Goal: Information Seeking & Learning: Learn about a topic

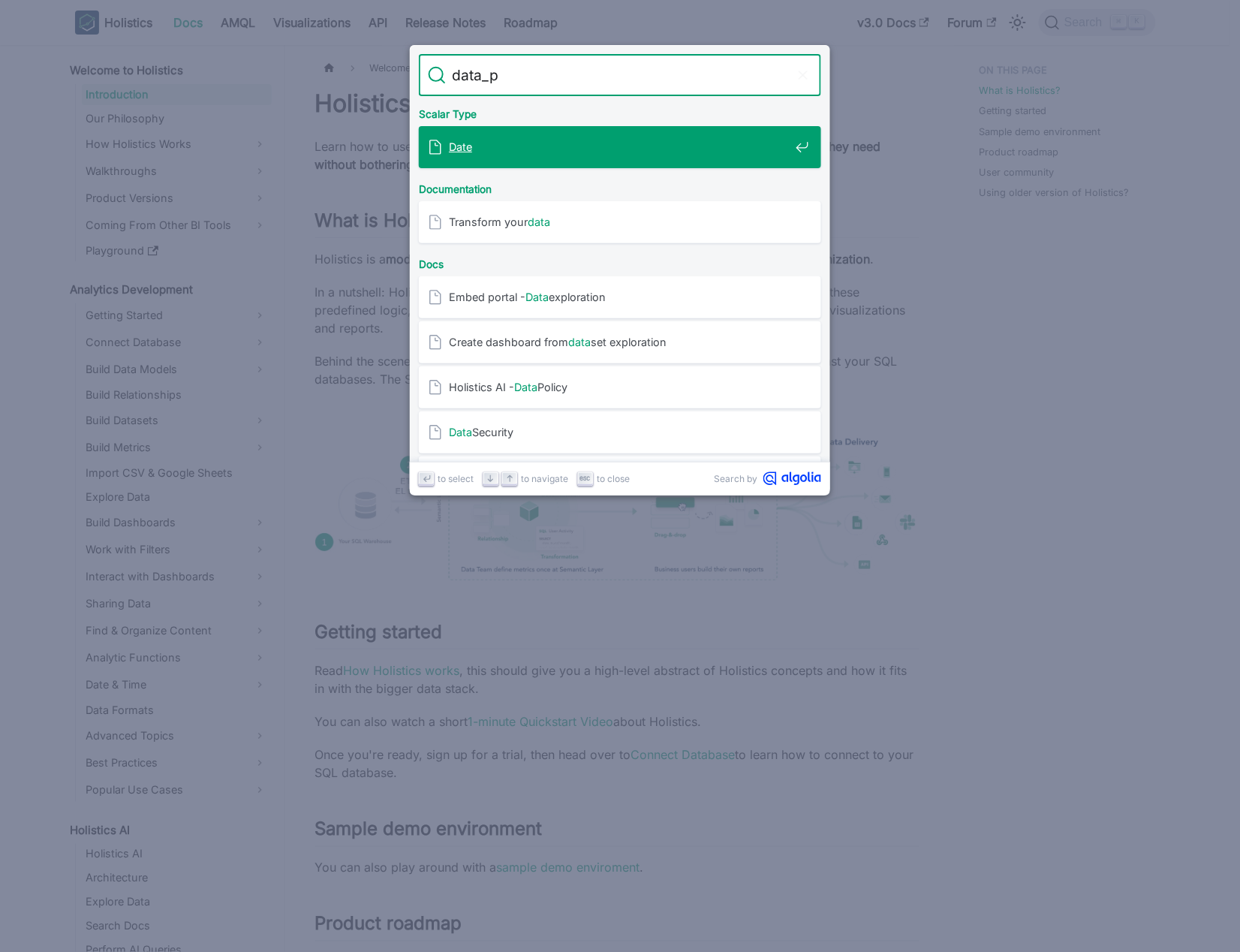
type input "data_pa"
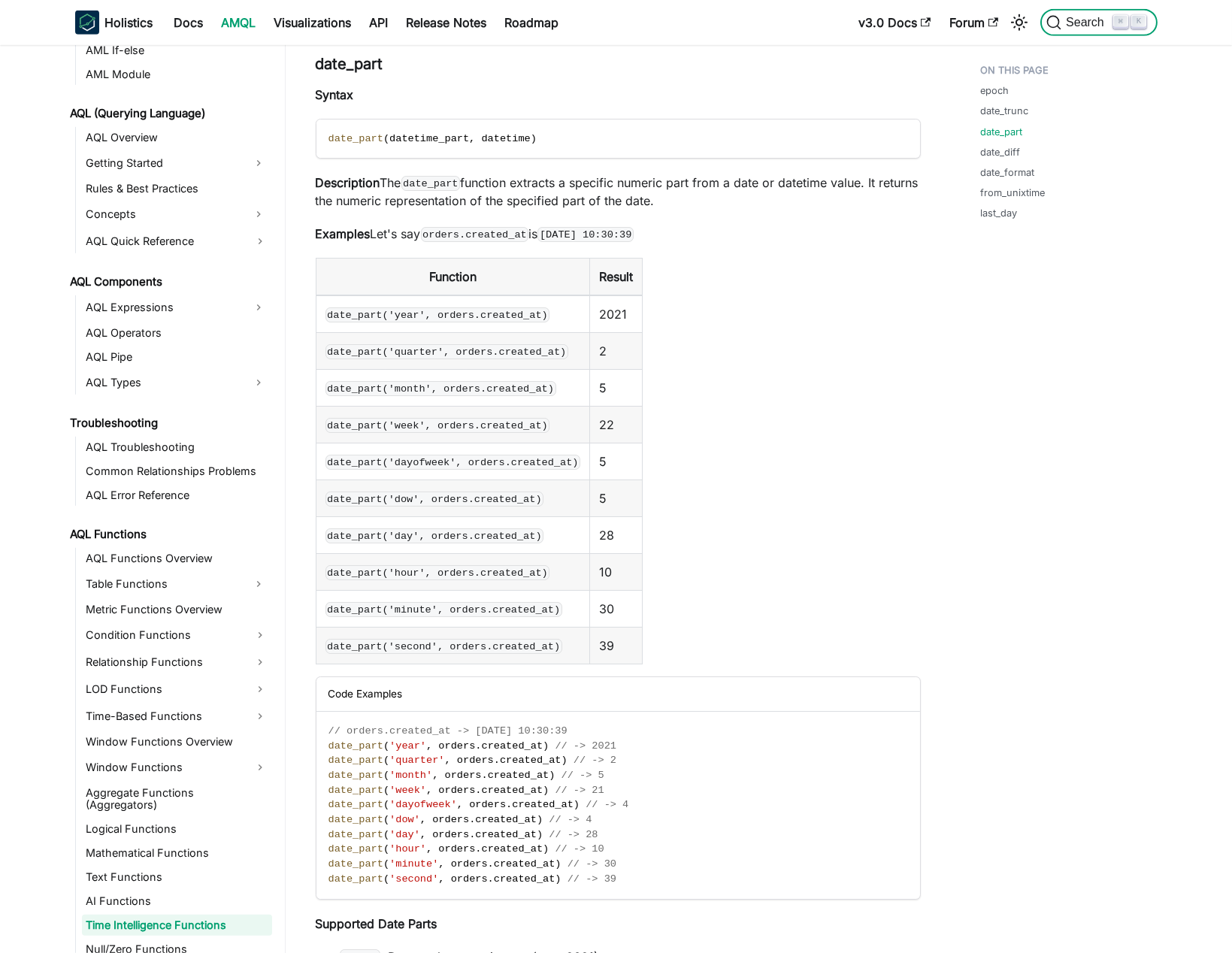
scroll to position [633, 0]
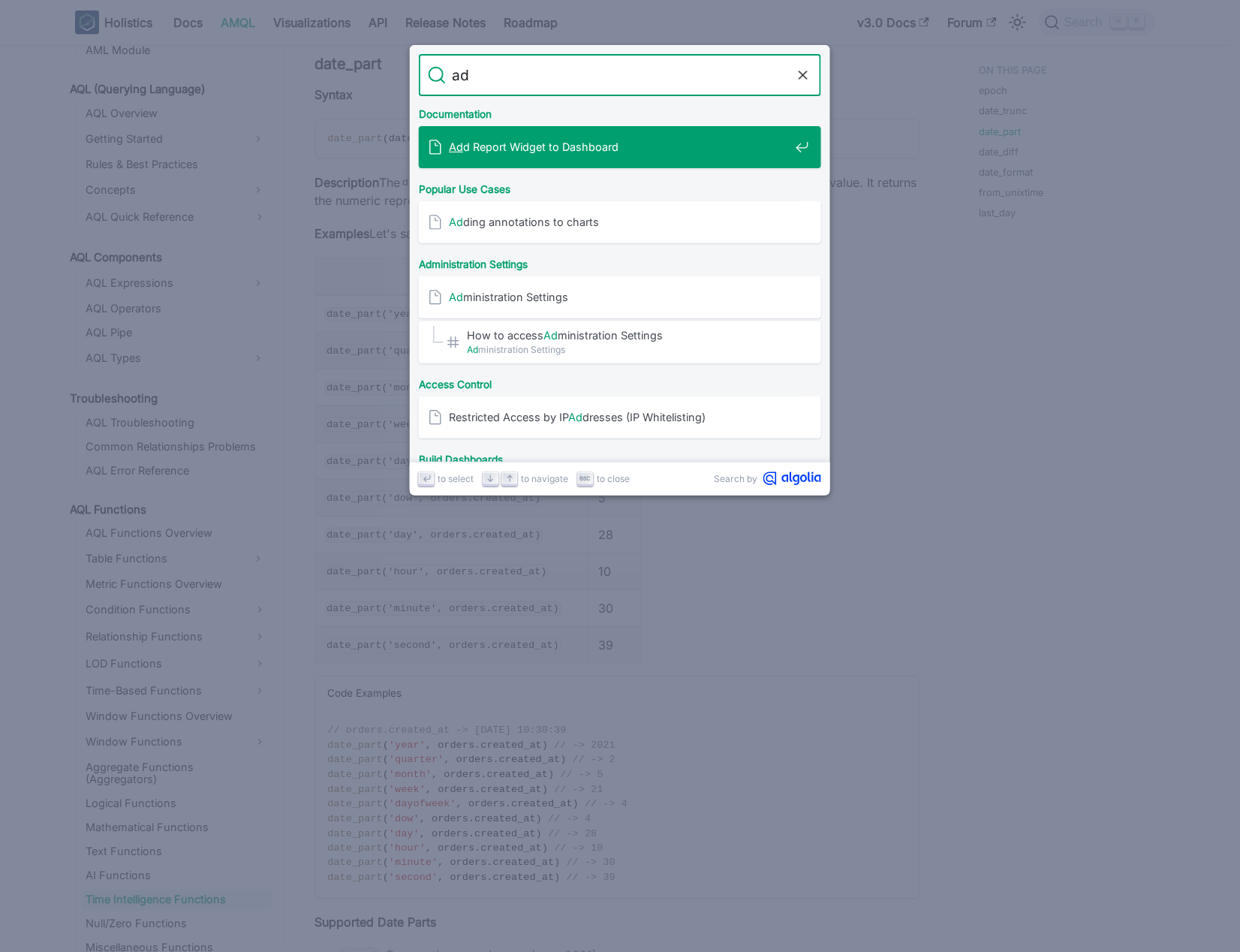
type input "a"
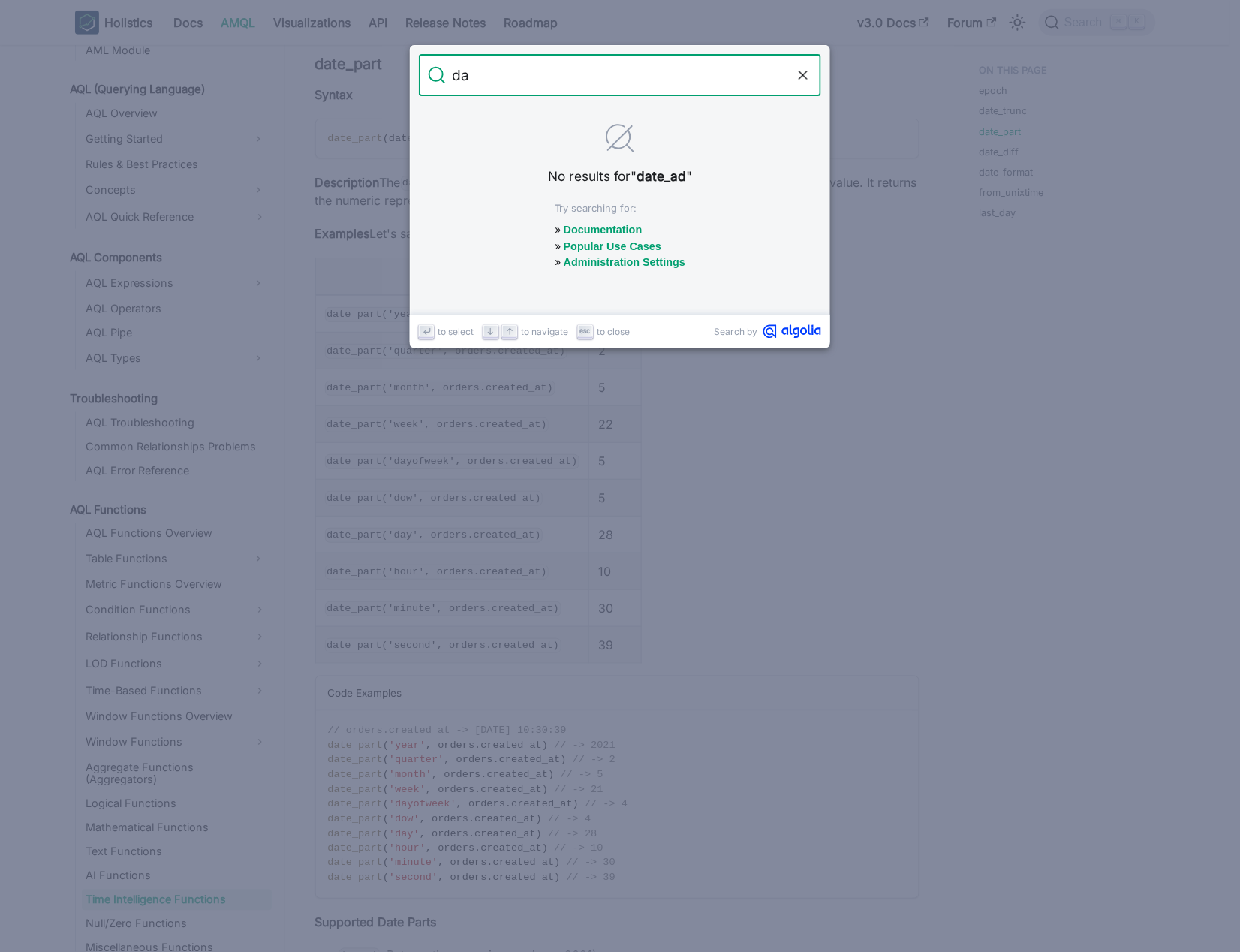
type input "d"
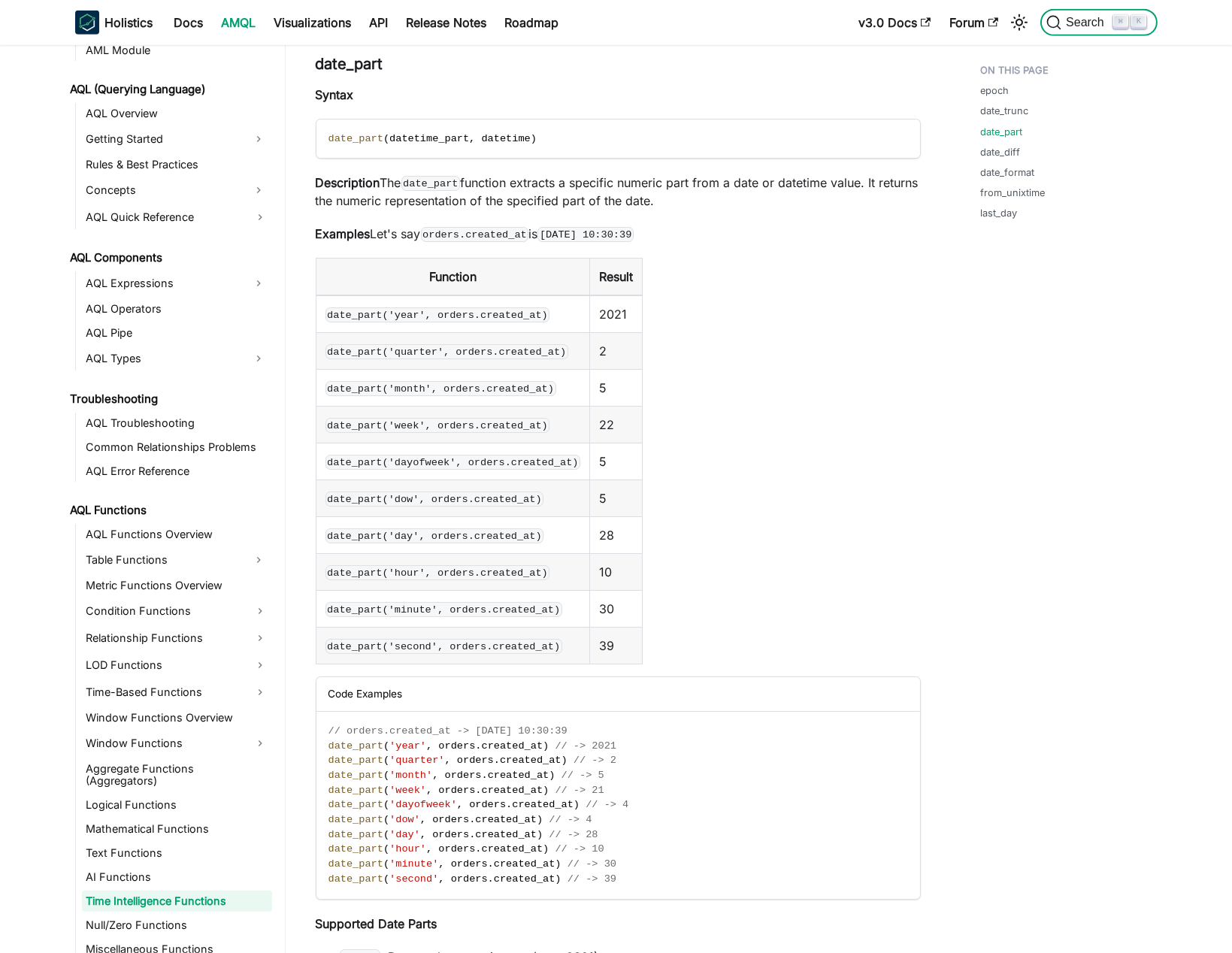
scroll to position [1995, 0]
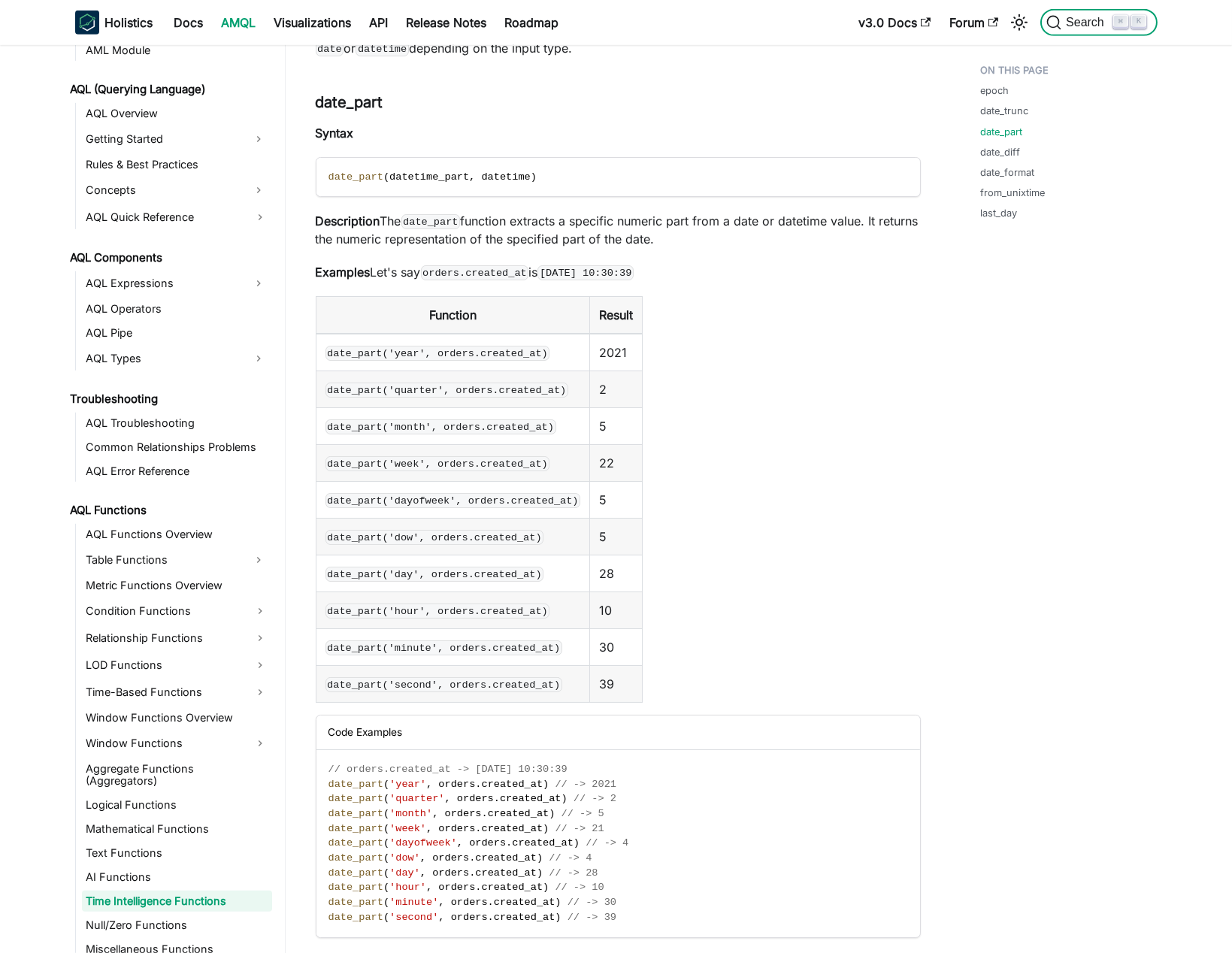
click at [1040, 9] on button "Search ⌘ K" at bounding box center [1098, 22] width 117 height 27
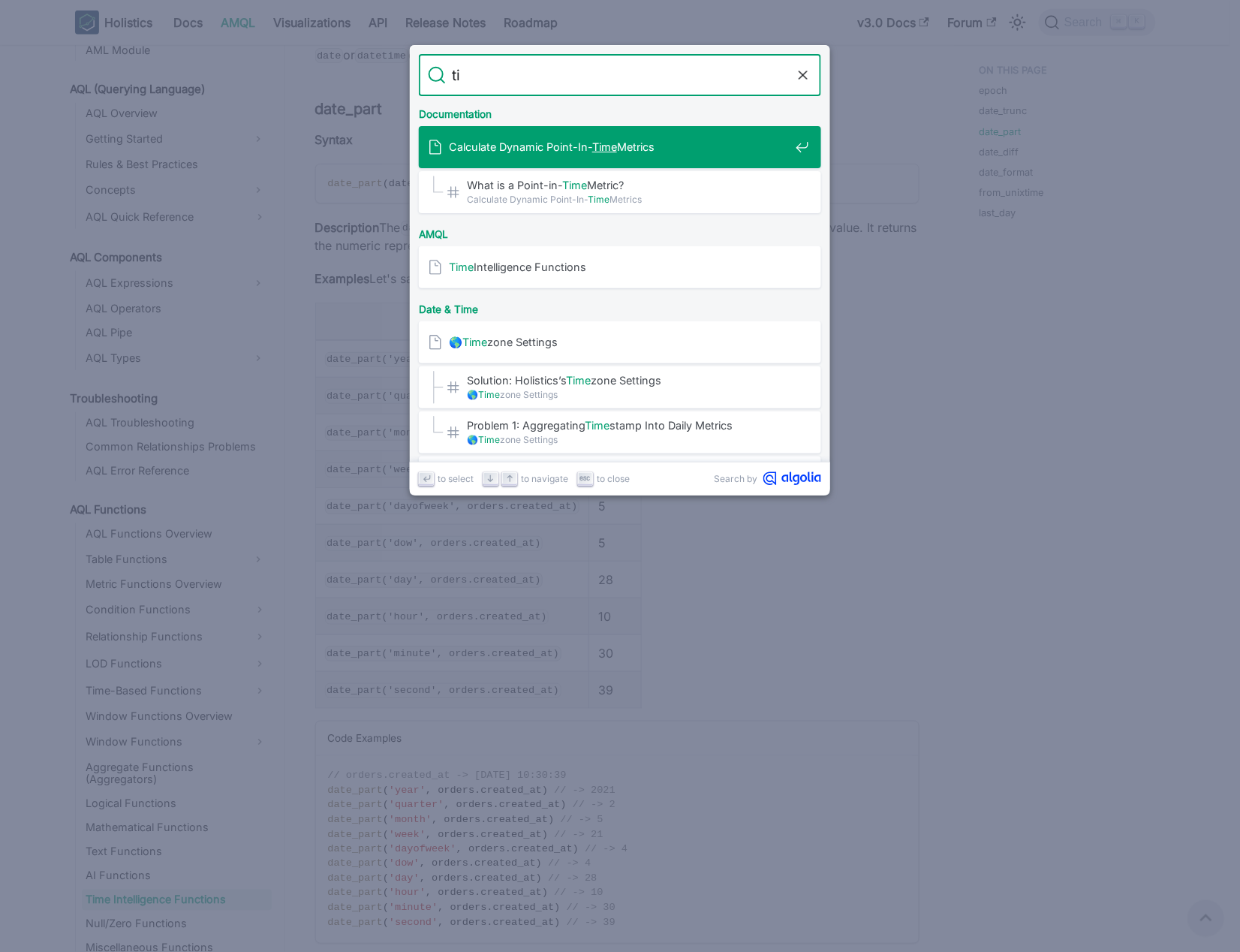
type input "t"
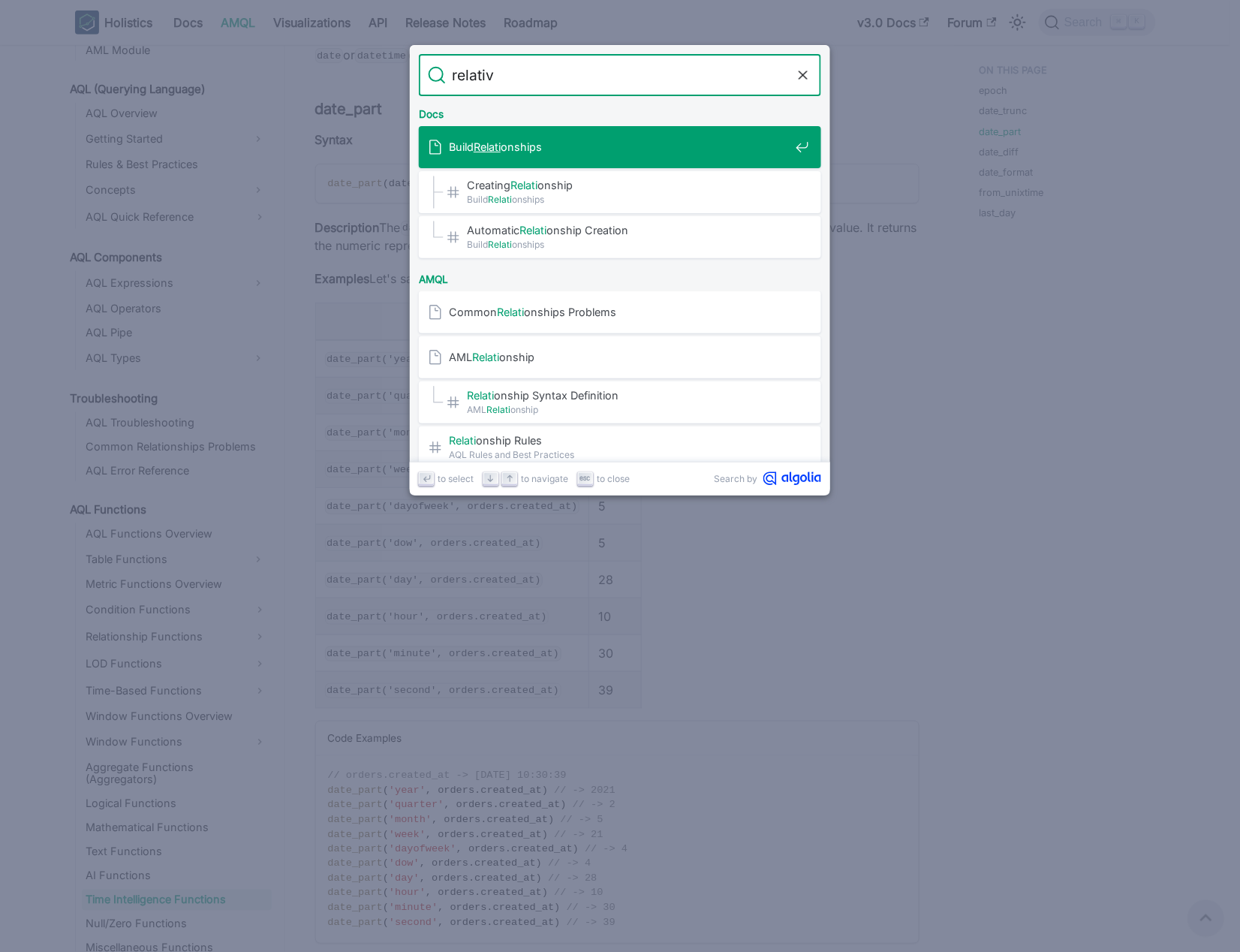
type input "relative"
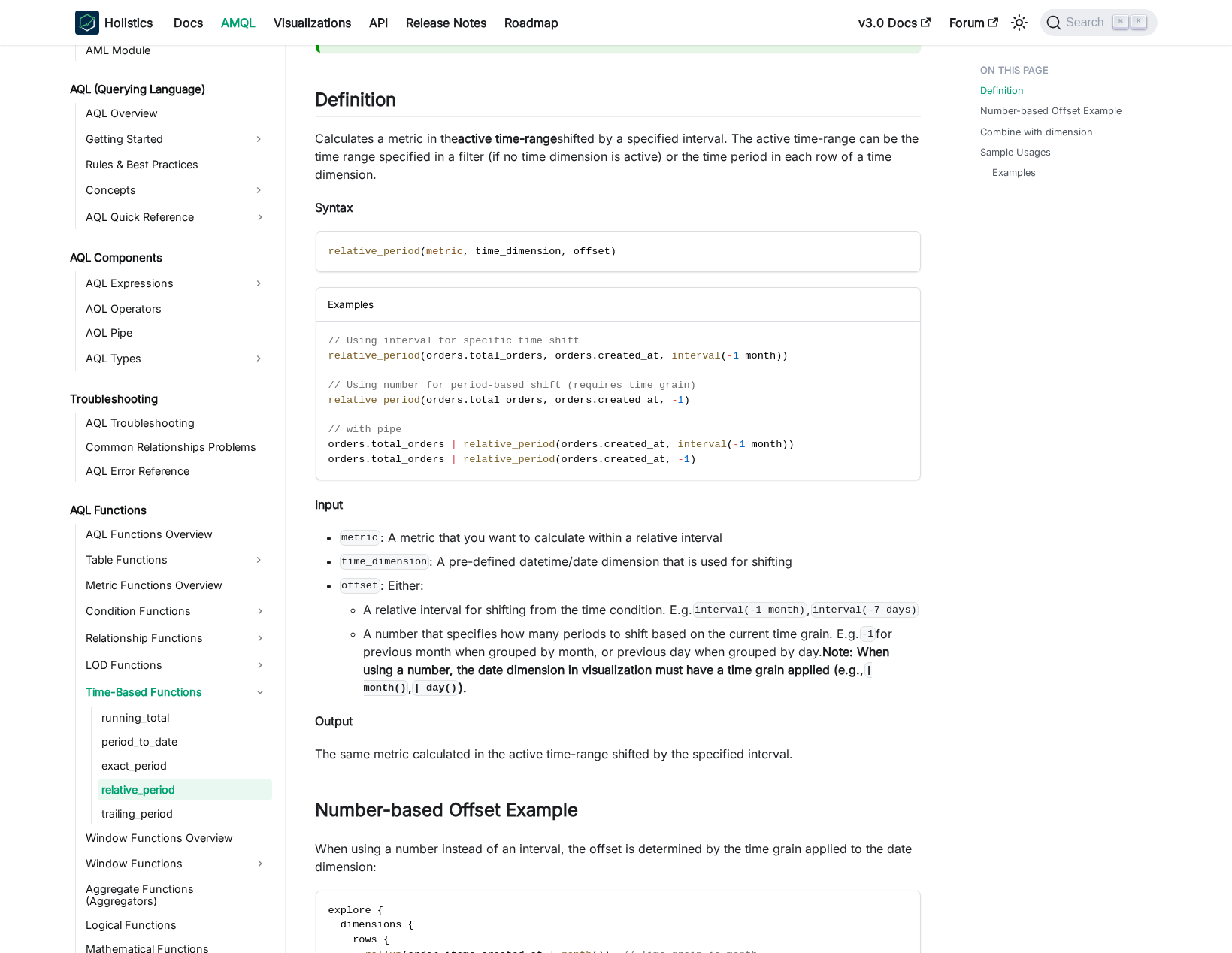
scroll to position [154, 0]
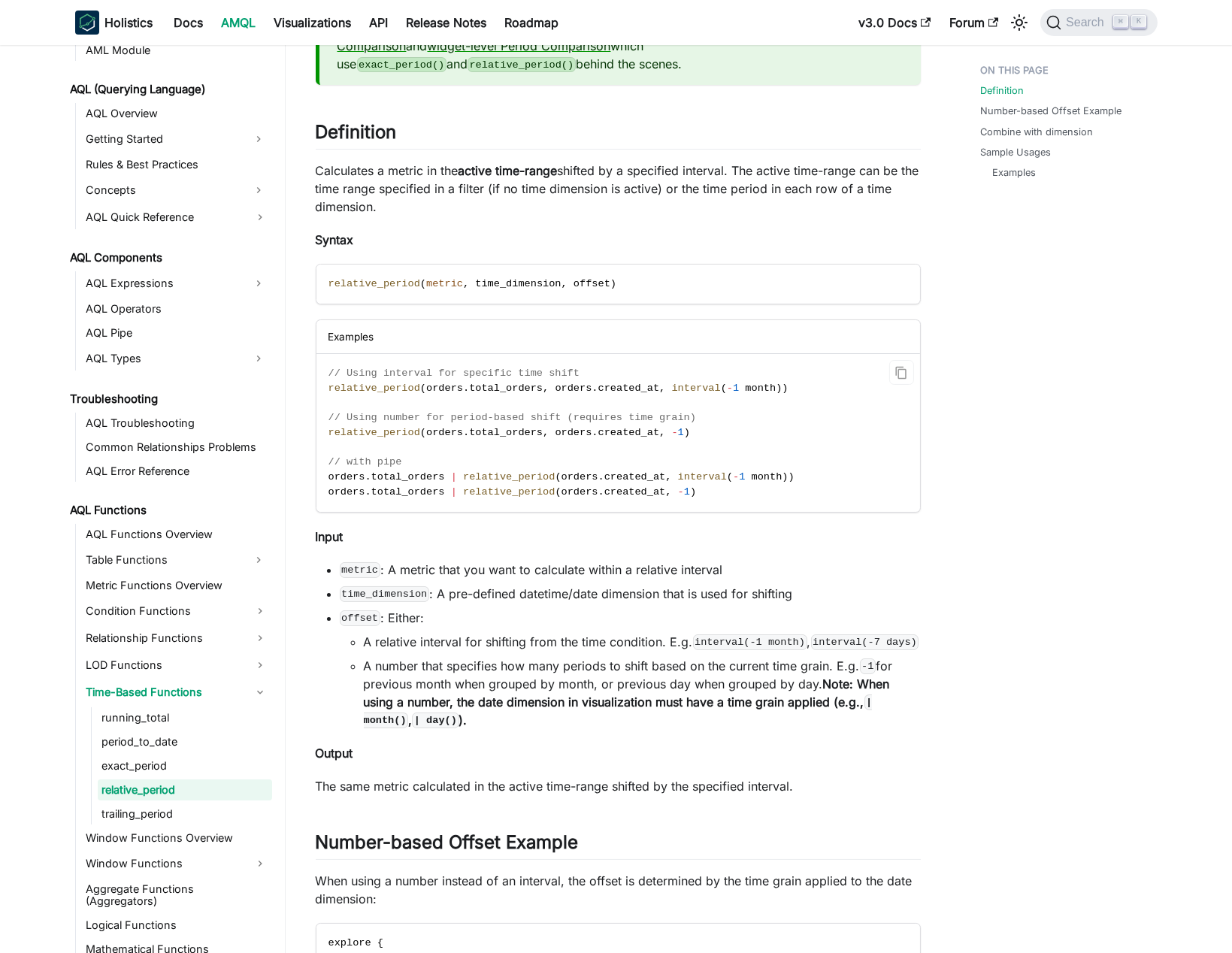
click at [696, 389] on span "interval" at bounding box center [696, 388] width 49 height 11
click at [375, 390] on span "relative_period" at bounding box center [374, 388] width 92 height 11
click at [450, 388] on span "orders" at bounding box center [444, 388] width 37 height 11
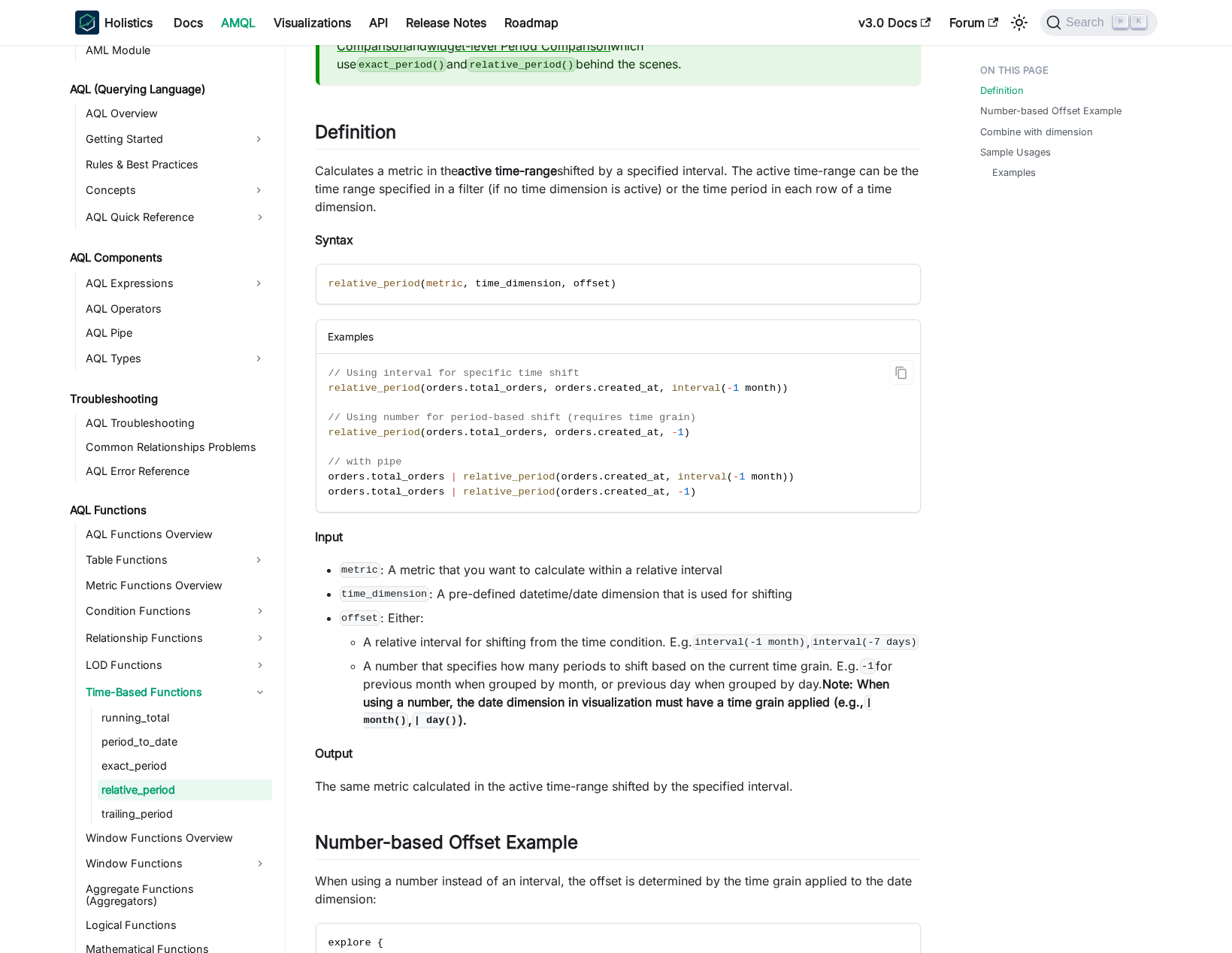
click at [442, 385] on span "orders" at bounding box center [444, 388] width 37 height 11
drag, startPoint x: 442, startPoint y: 385, endPoint x: 572, endPoint y: 385, distance: 130.0
click at [519, 387] on span "relative_period ( orders . total_orders , orders . created_at , interval ( - 1 …" at bounding box center [558, 388] width 460 height 11
click at [569, 385] on span "orders" at bounding box center [573, 388] width 37 height 11
drag, startPoint x: 569, startPoint y: 385, endPoint x: 778, endPoint y: 384, distance: 209.0
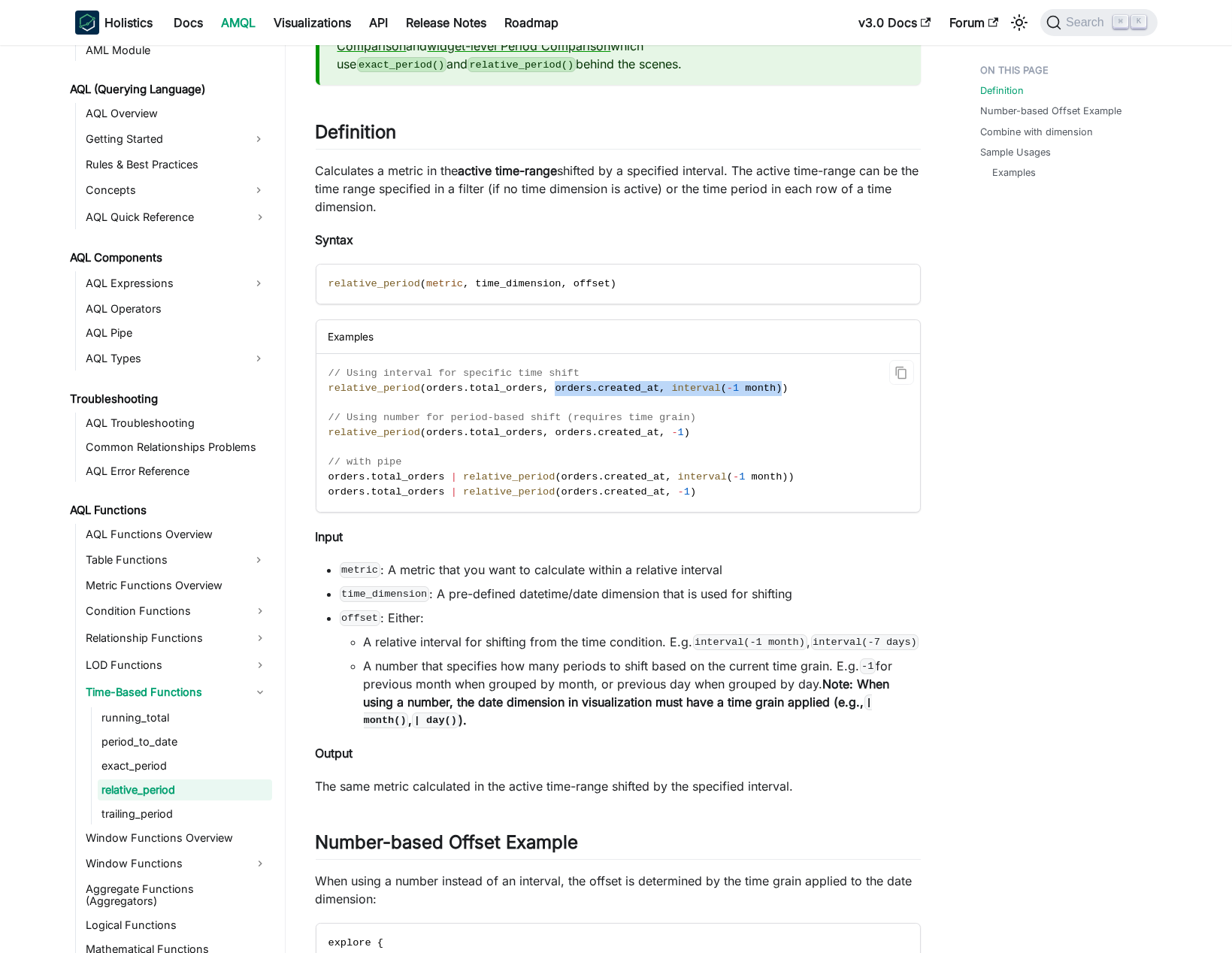
click at [778, 384] on span "relative_period ( orders . total_orders , orders . created_at , interval ( - 1 …" at bounding box center [558, 388] width 460 height 11
click at [696, 391] on span "interval" at bounding box center [696, 388] width 49 height 11
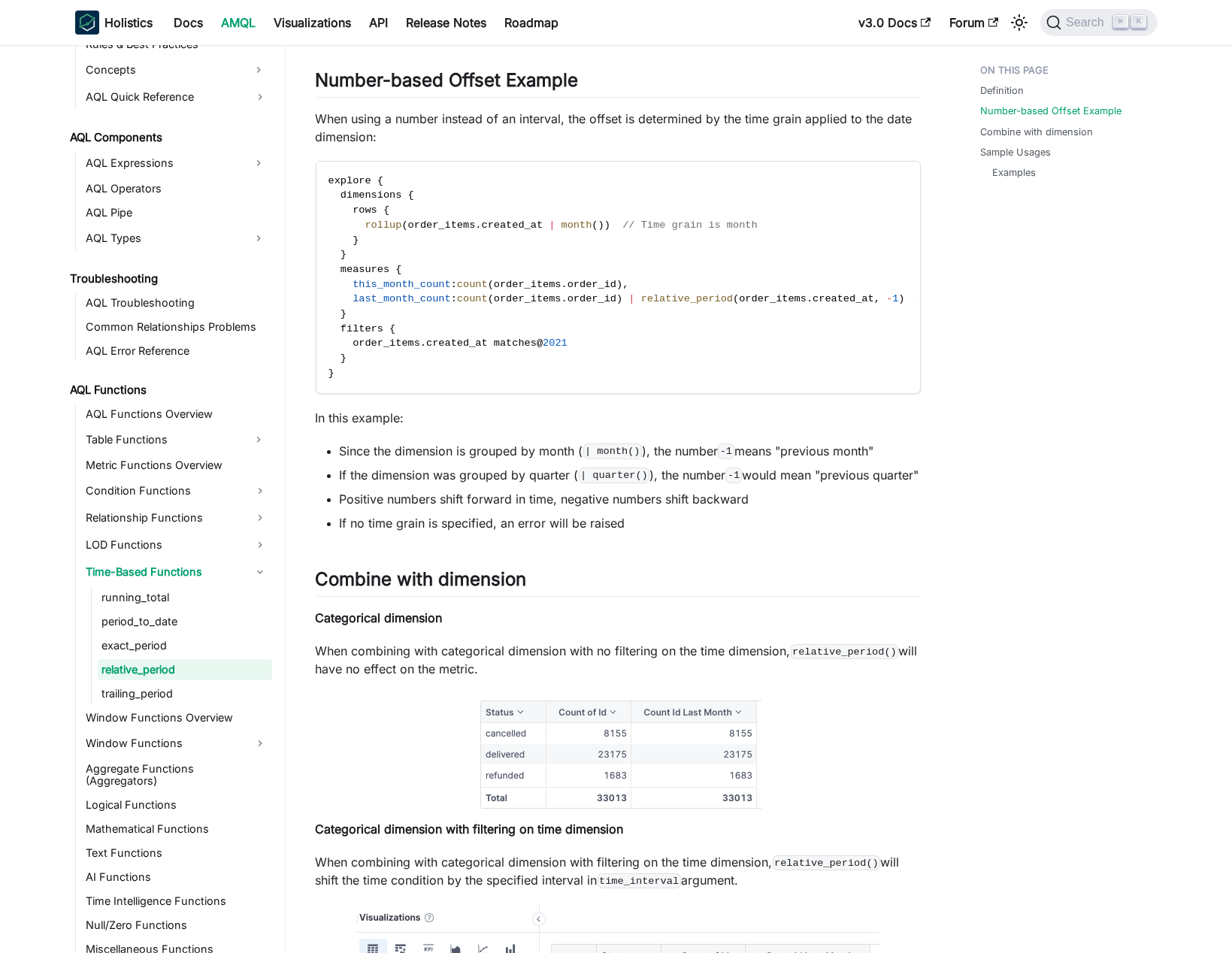
scroll to position [928, 0]
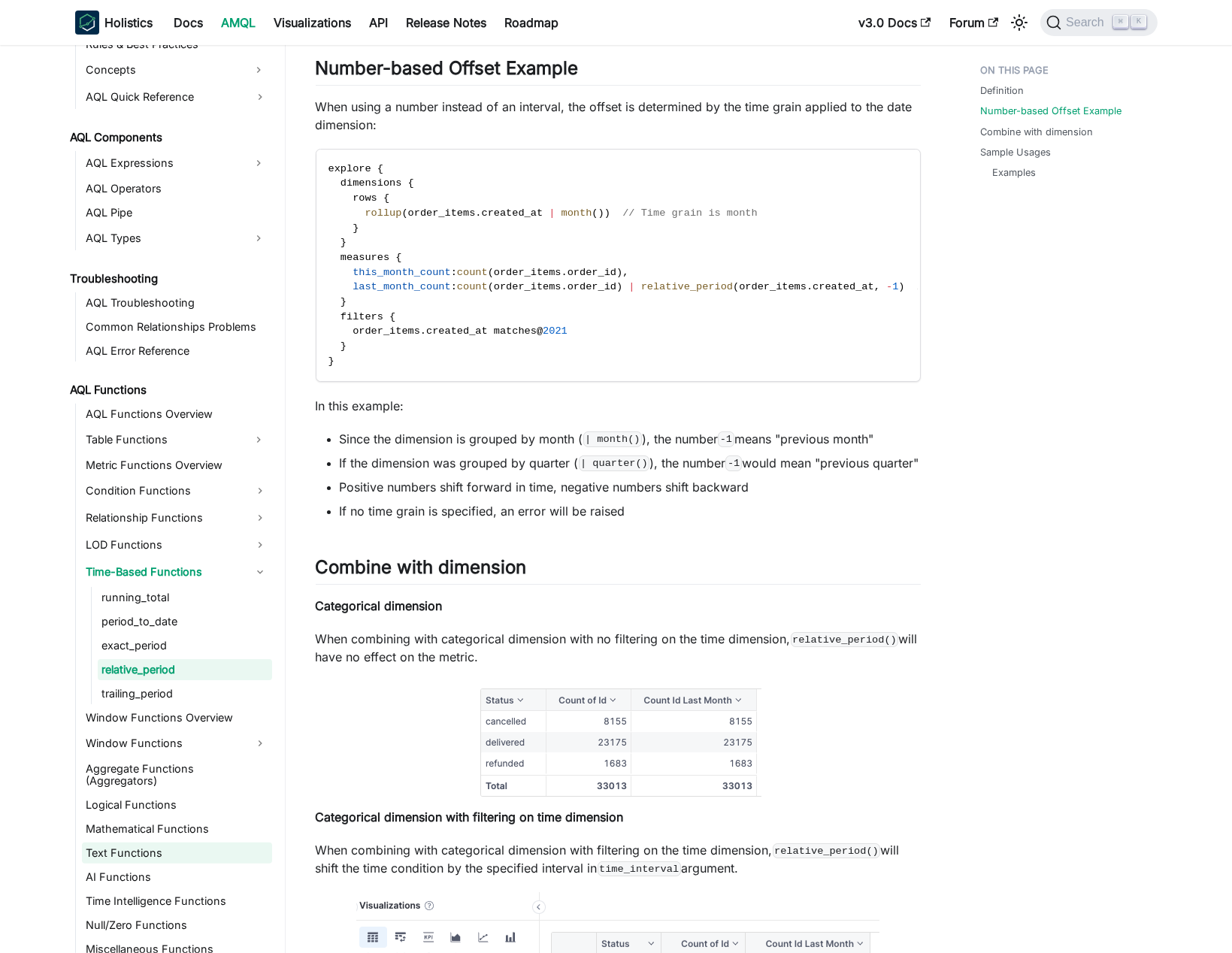
click at [201, 843] on link "Text Functions" at bounding box center [177, 853] width 190 height 21
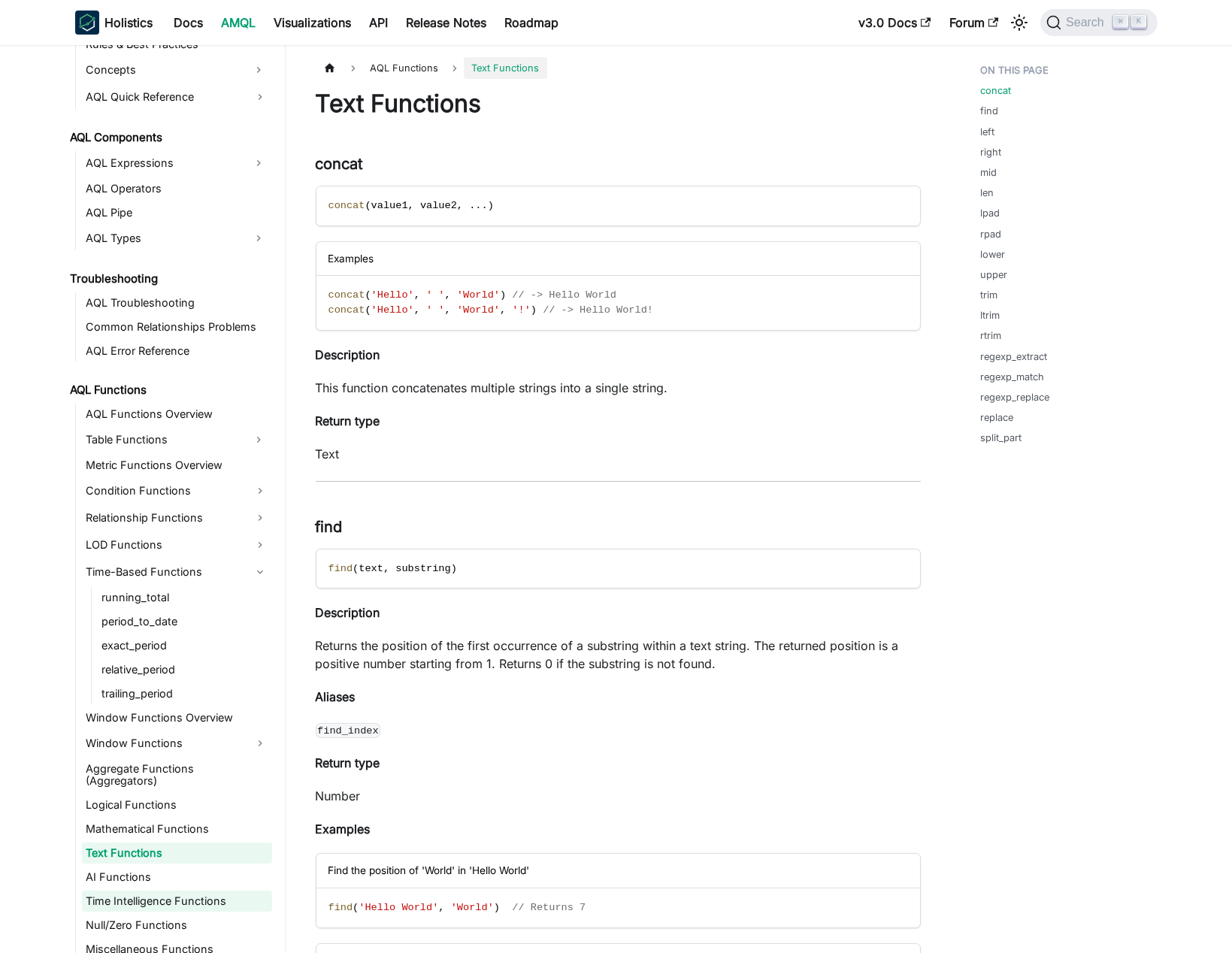
click at [200, 892] on link "Time Intelligence Functions" at bounding box center [177, 901] width 190 height 21
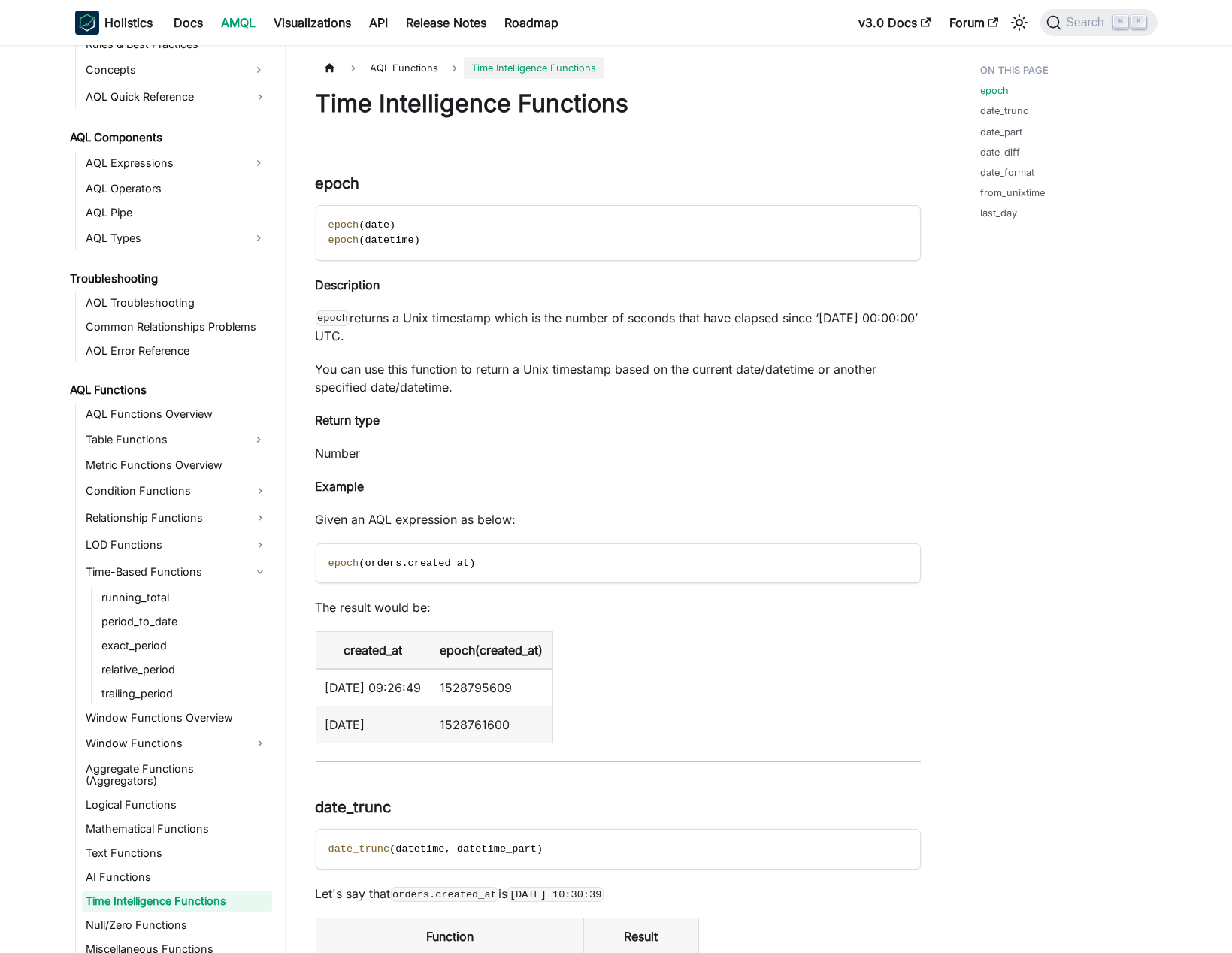
click at [172, 596] on link "running_total" at bounding box center [185, 597] width 174 height 21
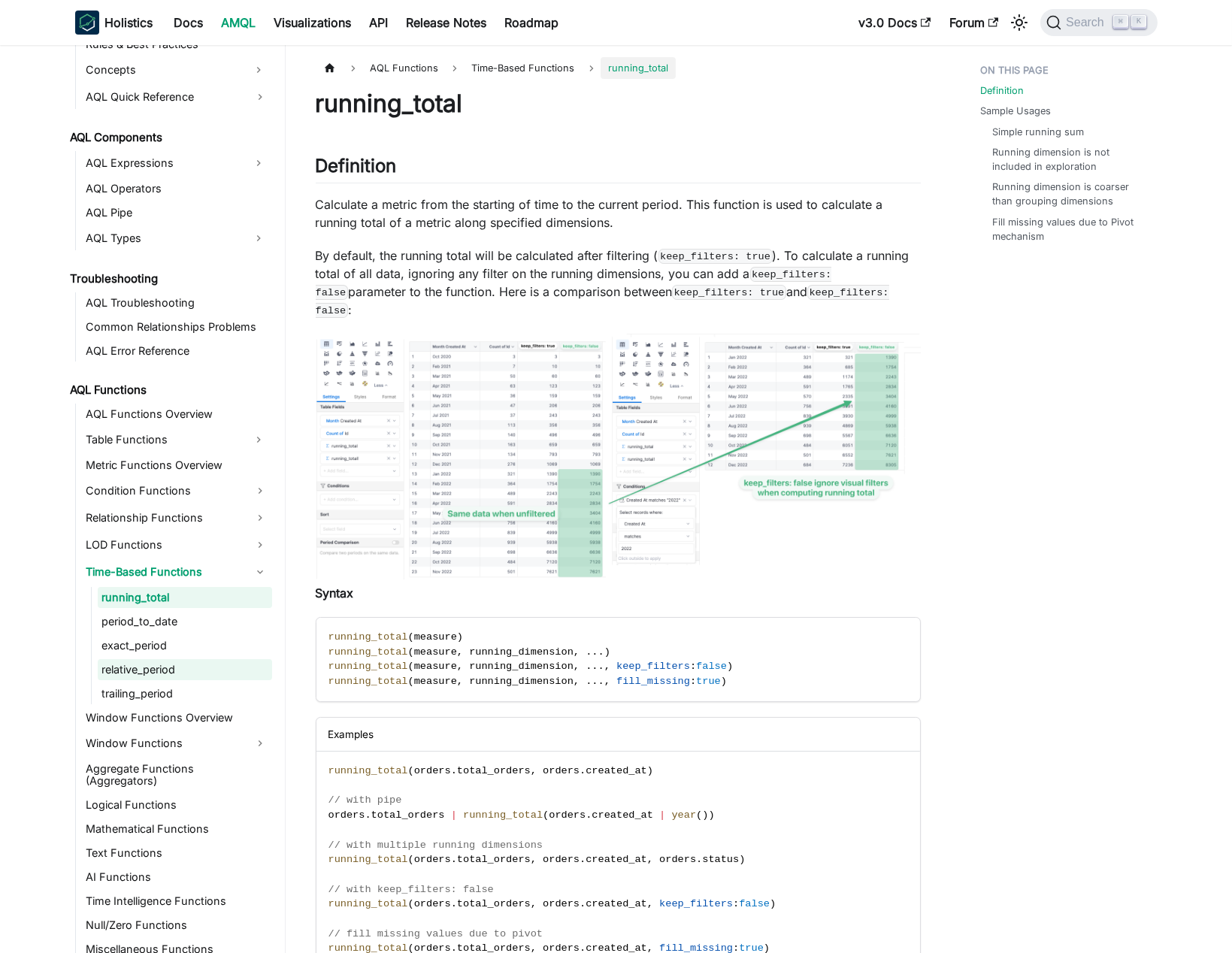
drag, startPoint x: 188, startPoint y: 660, endPoint x: 200, endPoint y: 674, distance: 18.4
click at [188, 660] on link "relative_period" at bounding box center [185, 669] width 174 height 21
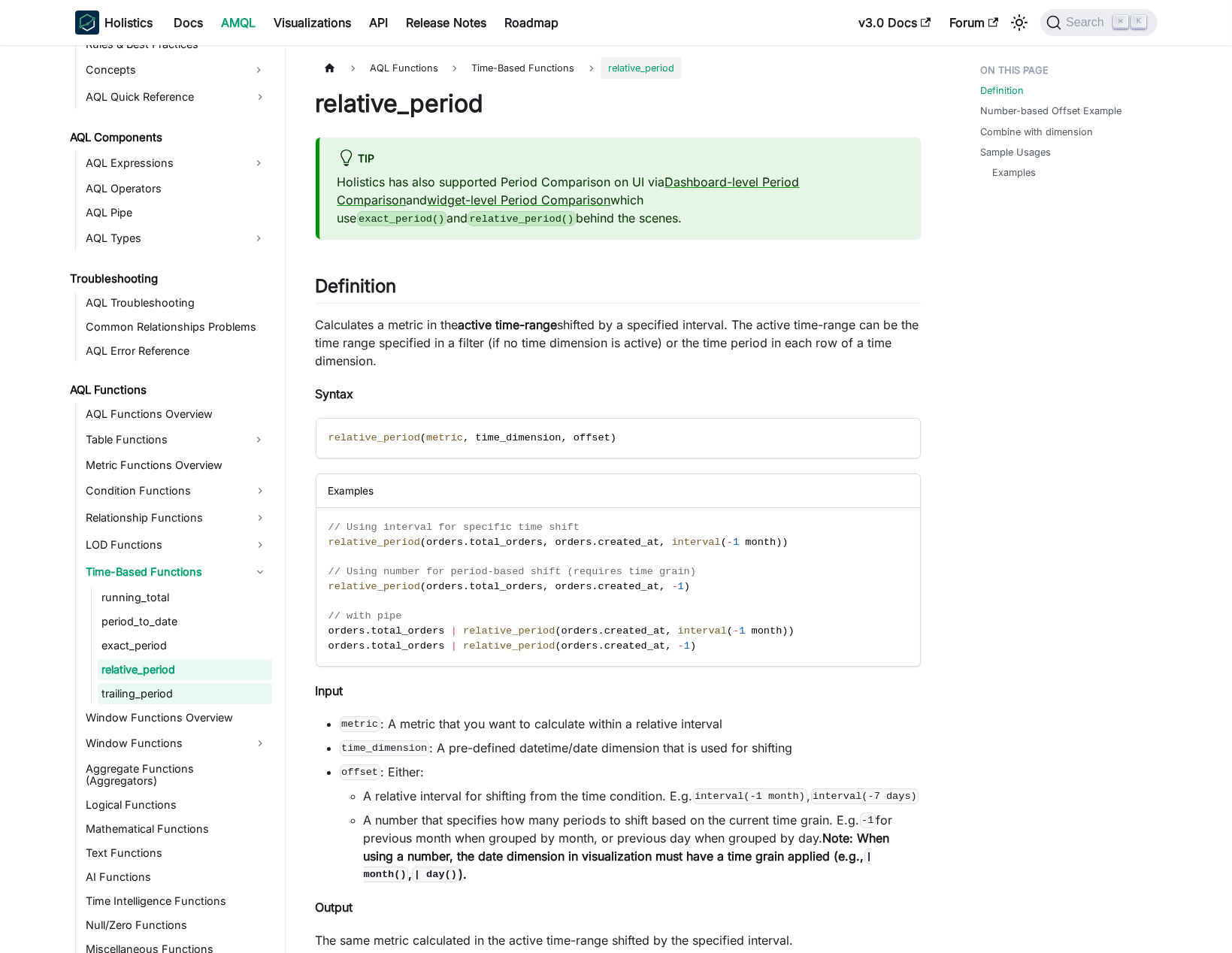
click at [188, 684] on link "trailing_period" at bounding box center [185, 694] width 174 height 21
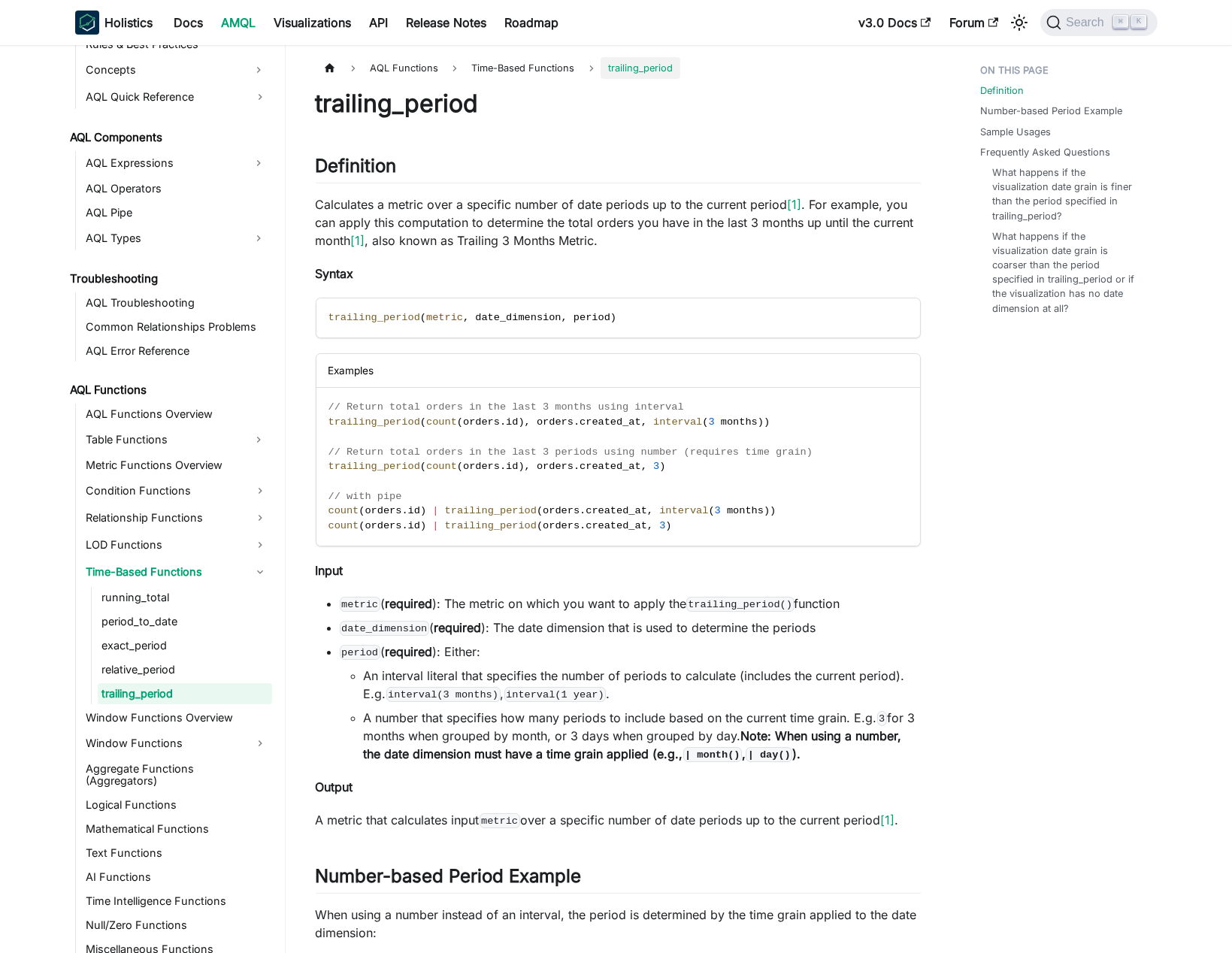
click at [185, 609] on ul "running_total period_to_date exact_period relative_period trailing_period" at bounding box center [181, 646] width 181 height 117
click at [198, 589] on link "running_total" at bounding box center [185, 597] width 174 height 21
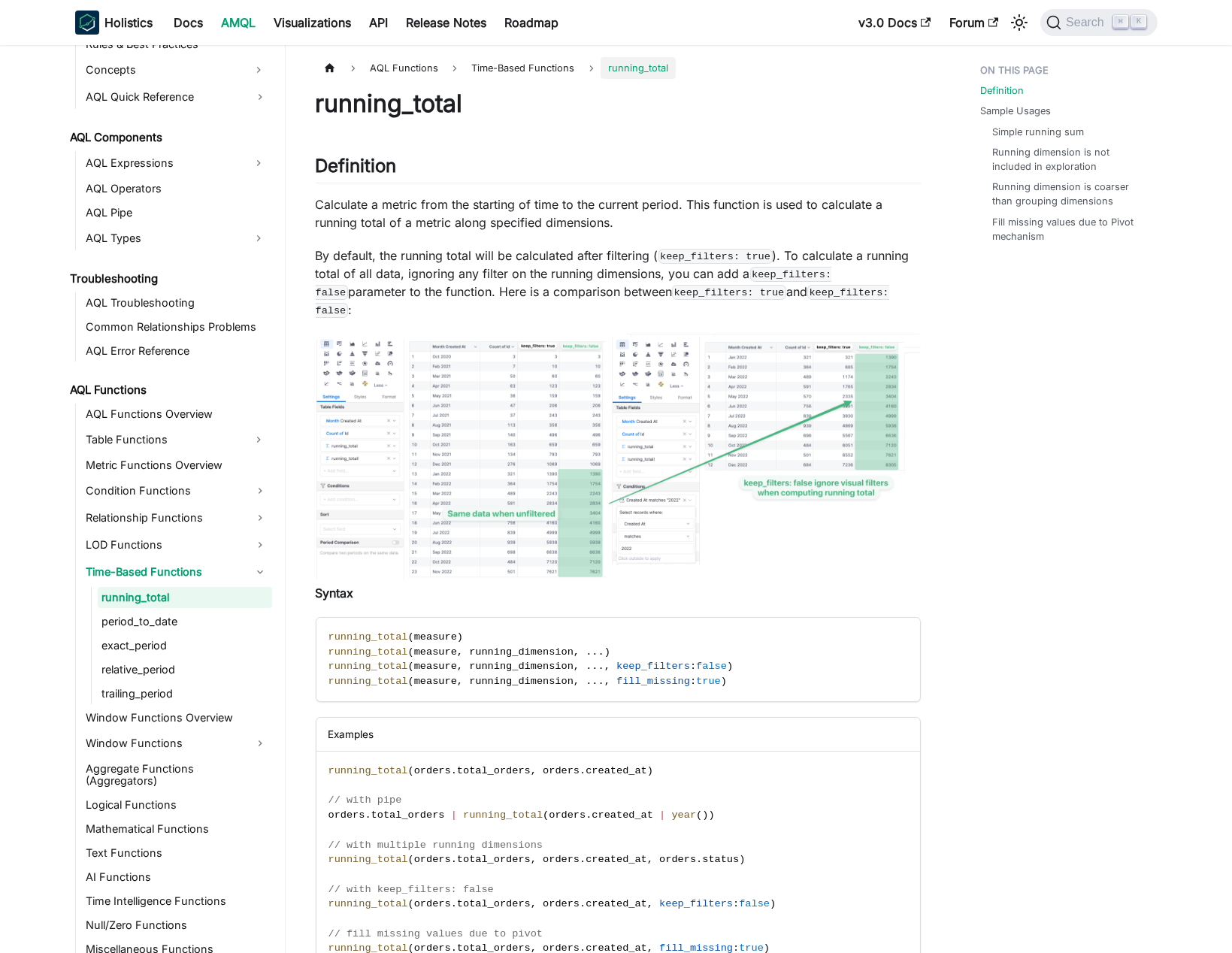
click at [469, 279] on p "By default, the running total will be calculated after filtering ( keep_filters…" at bounding box center [618, 282] width 605 height 72
click at [400, 262] on p "By default, the running total will be calculated after filtering ( keep_filters…" at bounding box center [618, 282] width 605 height 72
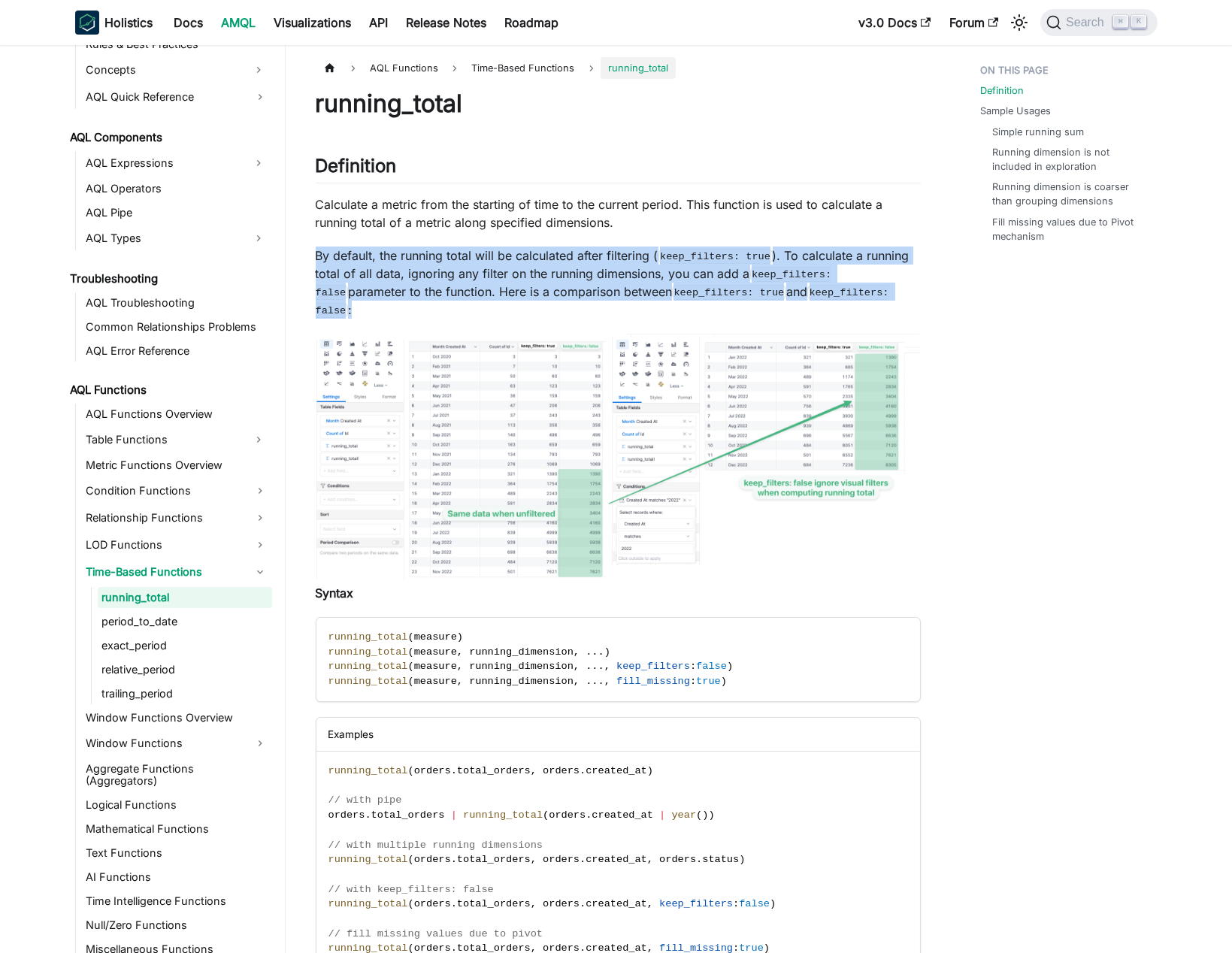
click at [400, 262] on p "By default, the running total will be calculated after filtering ( keep_filters…" at bounding box center [618, 282] width 605 height 72
click at [465, 257] on p "By default, the running total will be calculated after filtering ( keep_filters…" at bounding box center [618, 282] width 605 height 72
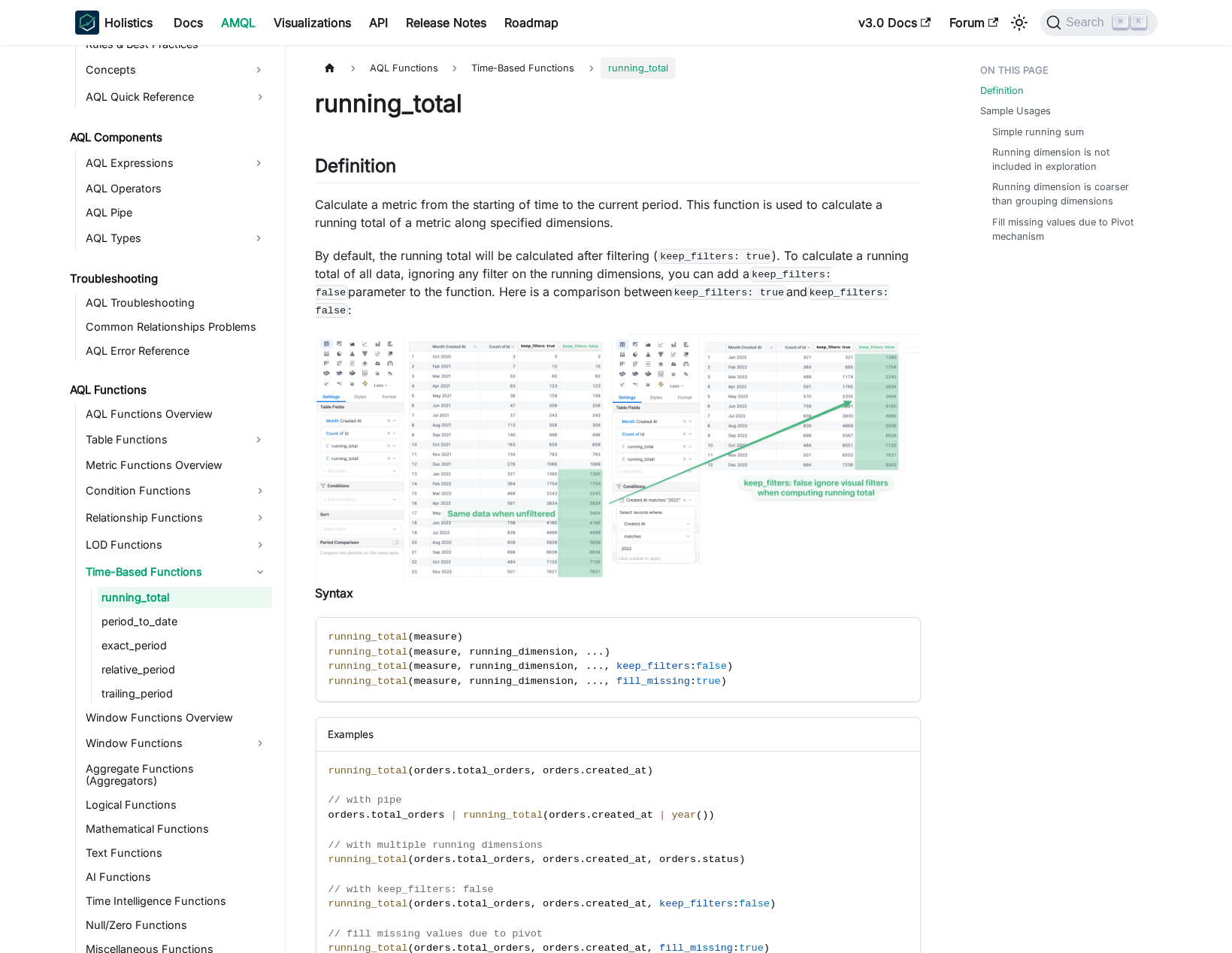
click at [528, 258] on p "By default, the running total will be calculated after filtering ( keep_filters…" at bounding box center [618, 282] width 605 height 72
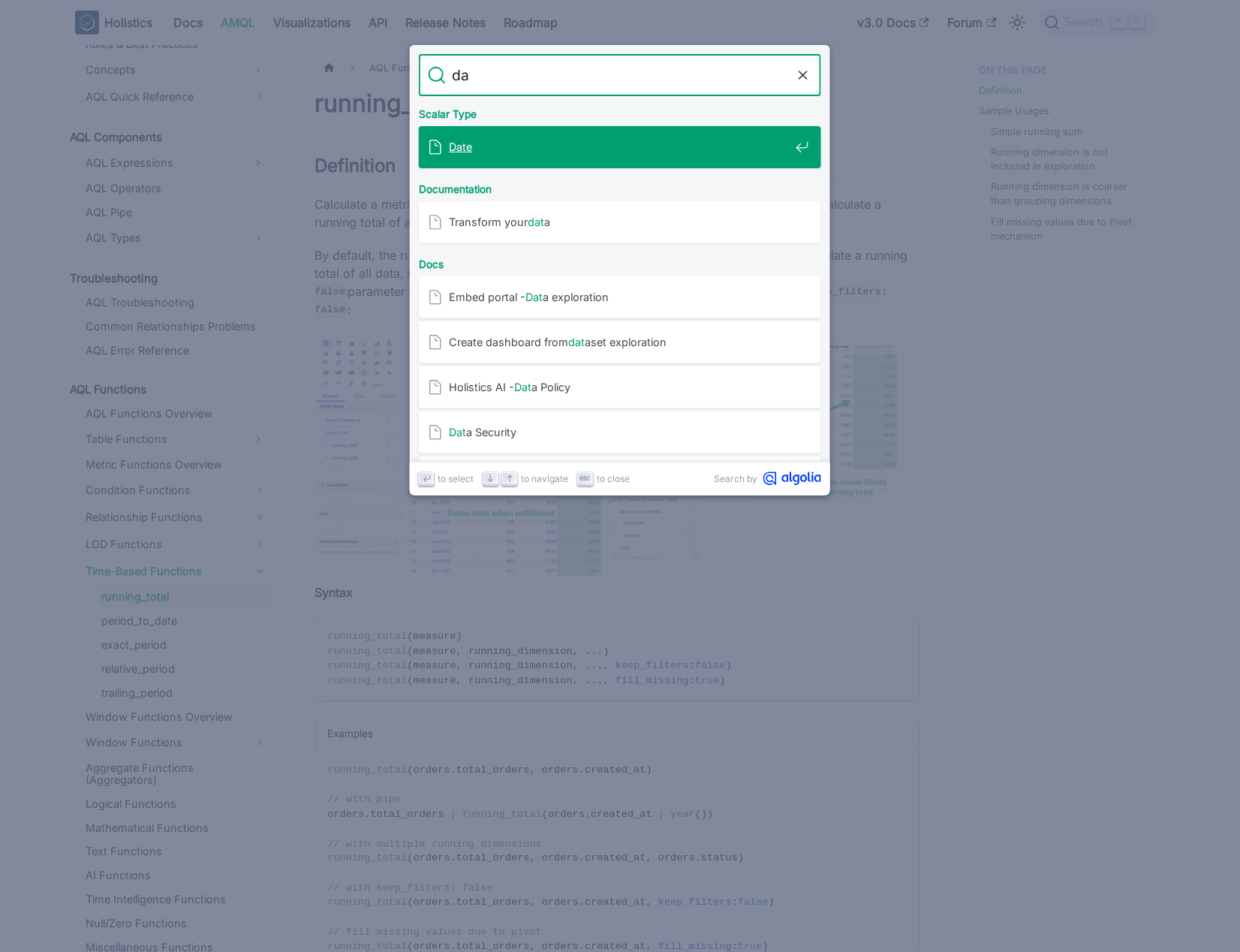
type input "d"
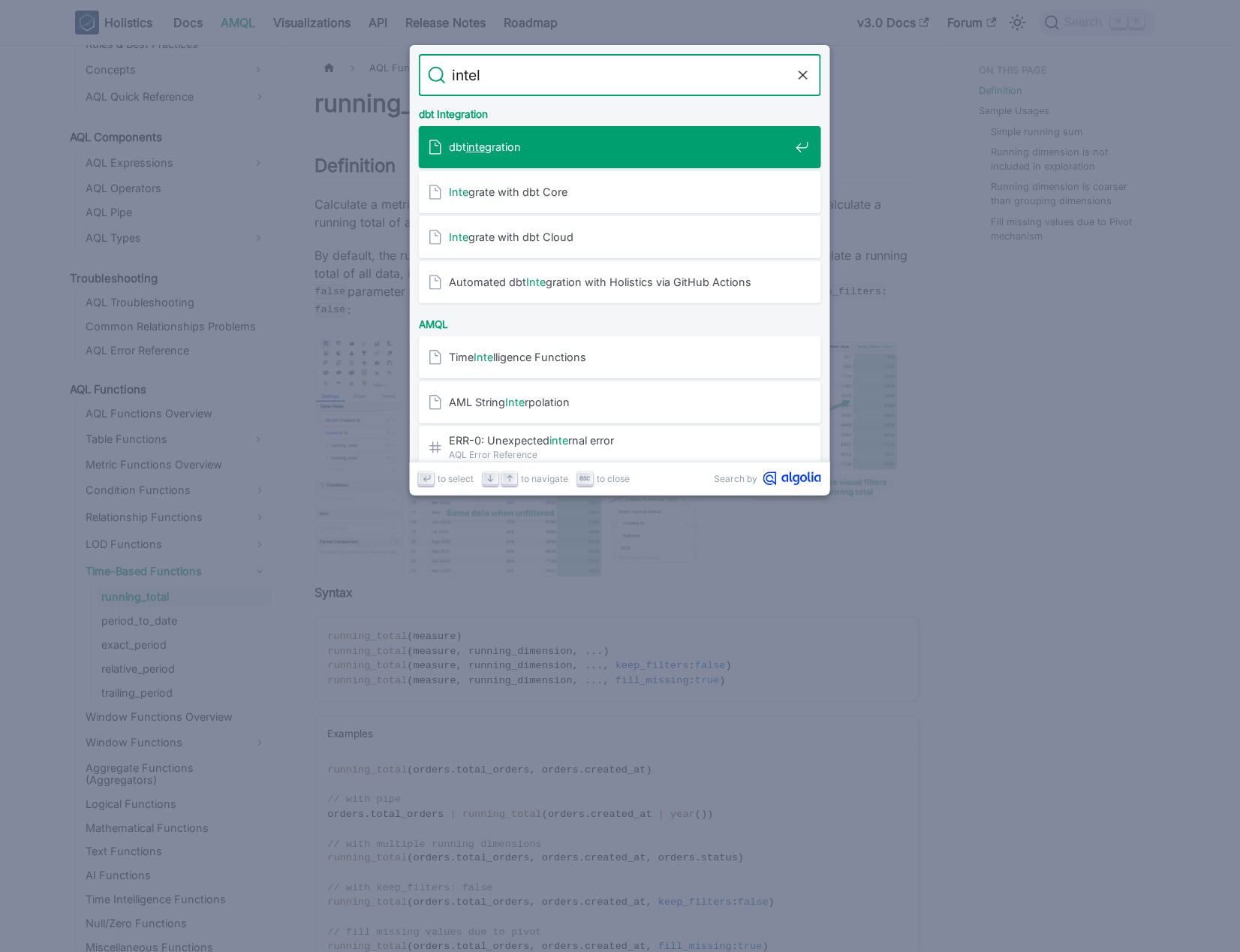
type input "intell"
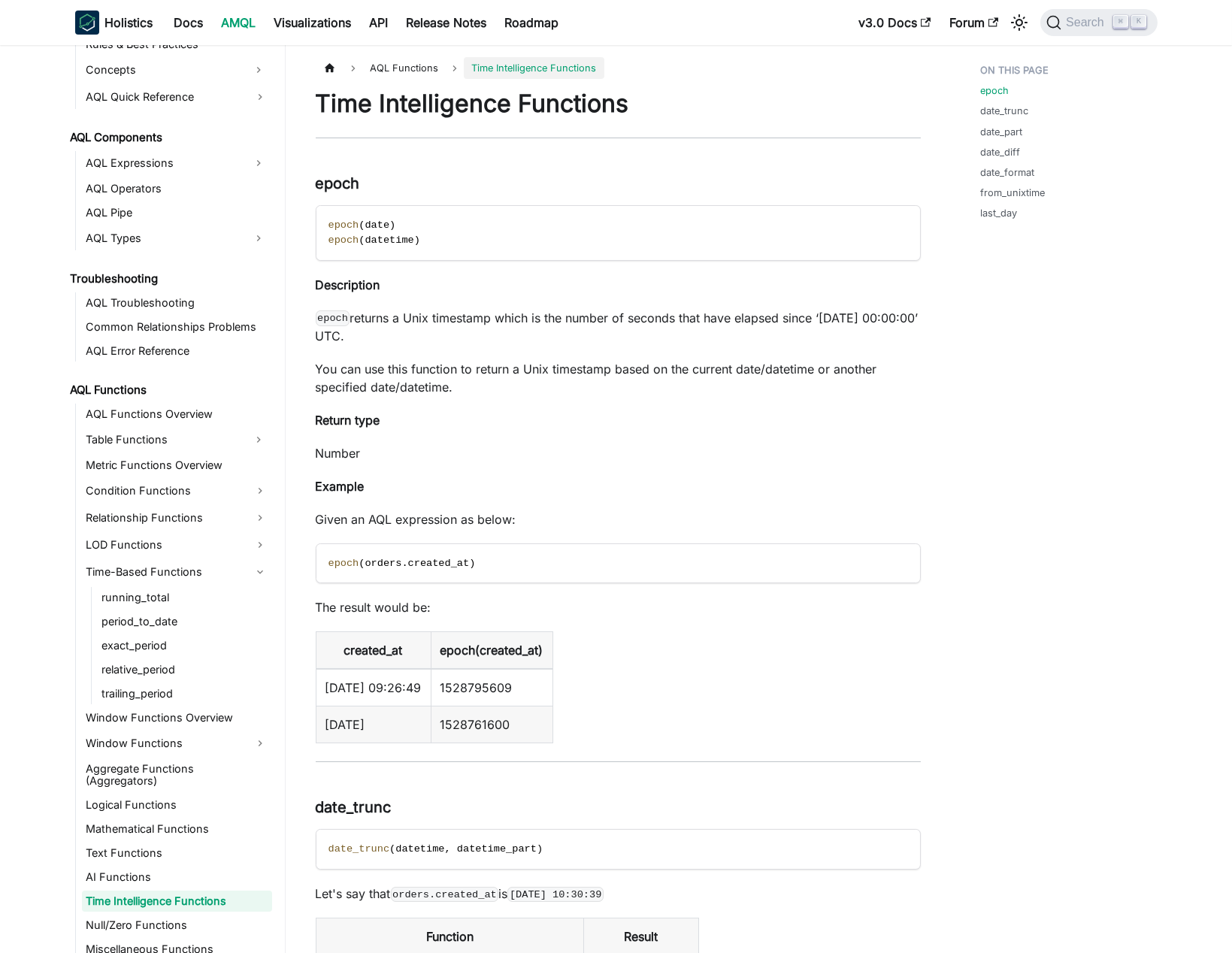
click at [588, 372] on p "You can use this function to return a Unix timestamp based on the current date/…" at bounding box center [618, 378] width 605 height 36
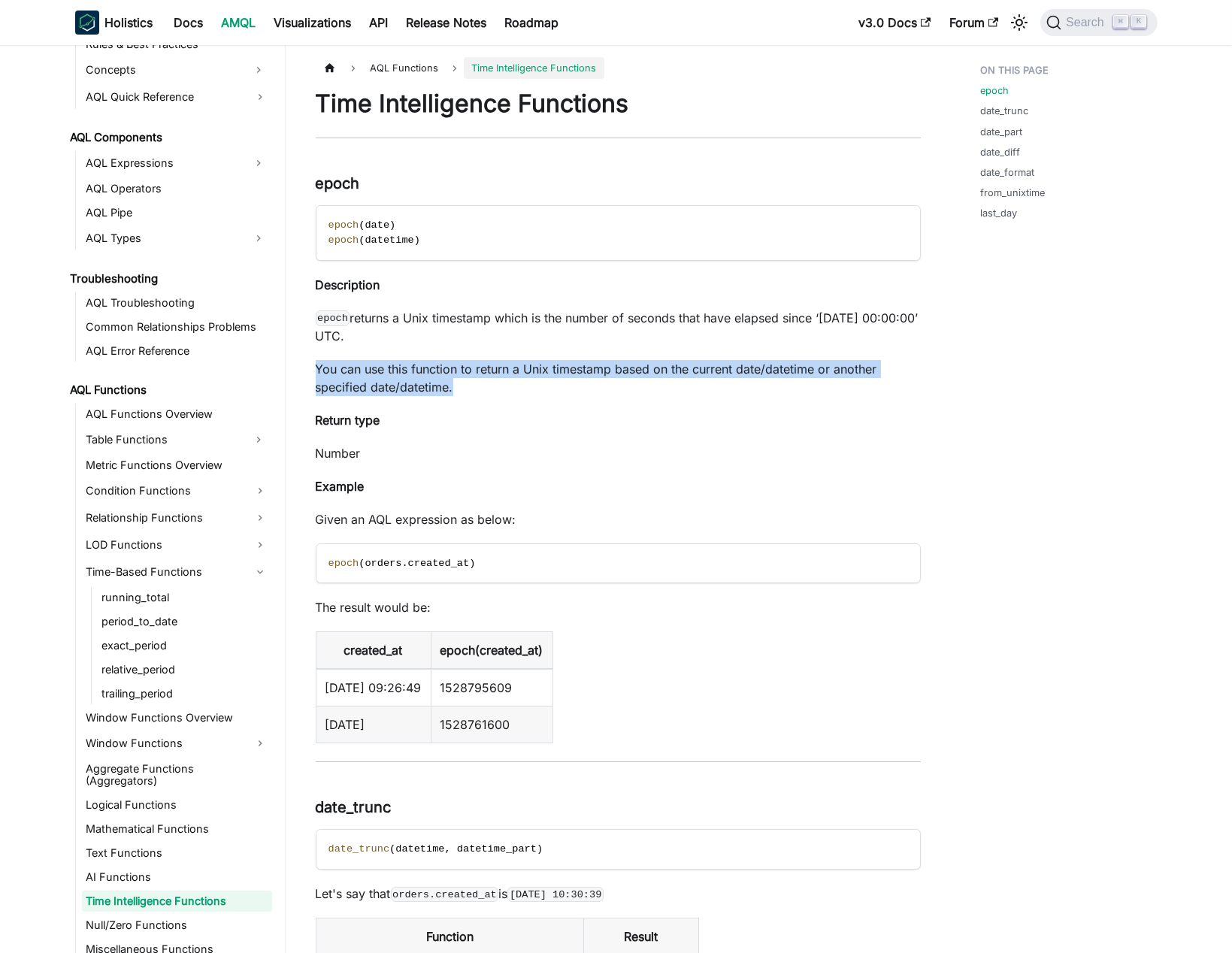
click at [589, 371] on p "You can use this function to return a Unix timestamp based on the current date/…" at bounding box center [618, 378] width 605 height 36
click at [699, 394] on p "You can use this function to return a Unix timestamp based on the current date/…" at bounding box center [618, 378] width 605 height 36
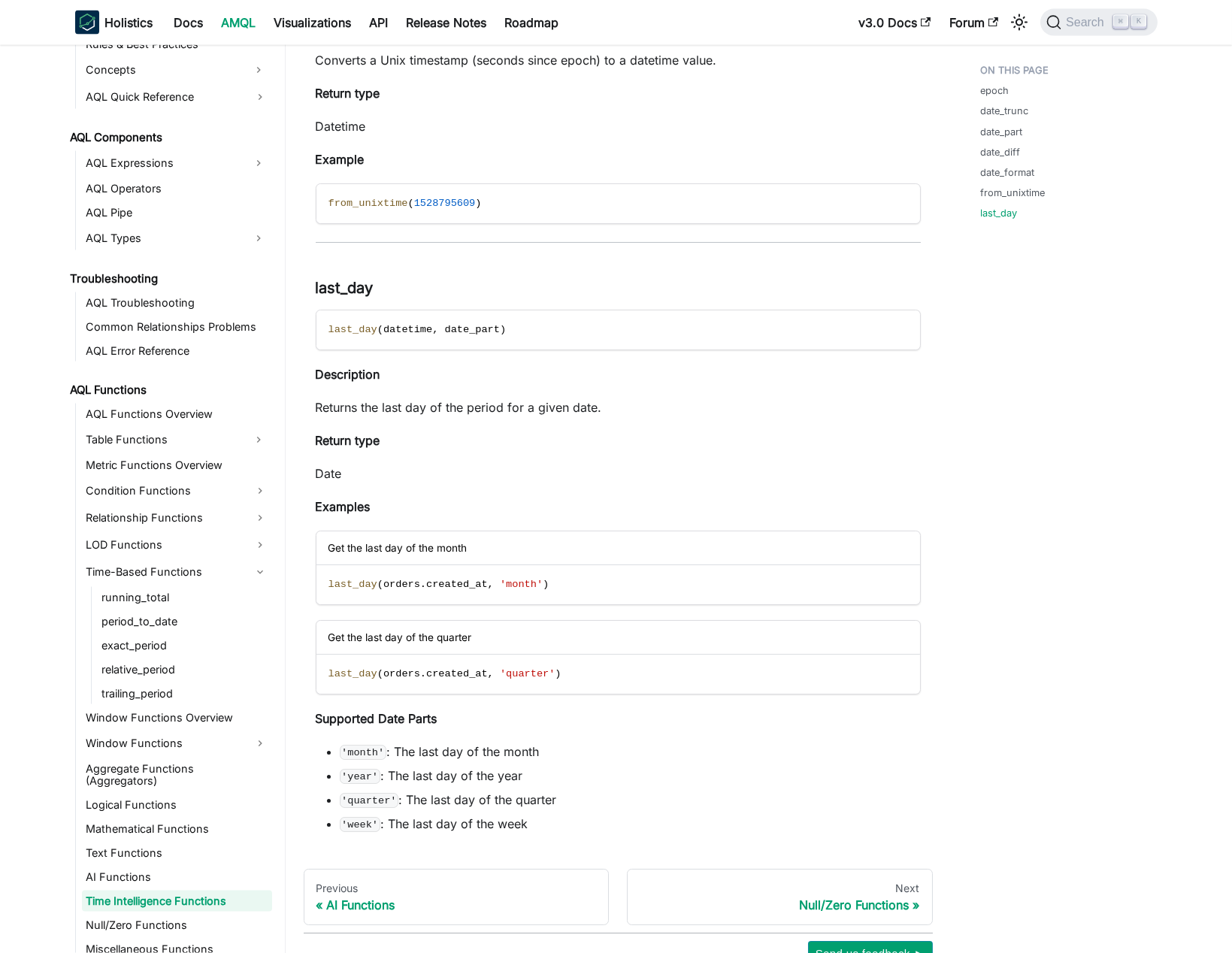
scroll to position [5827, 0]
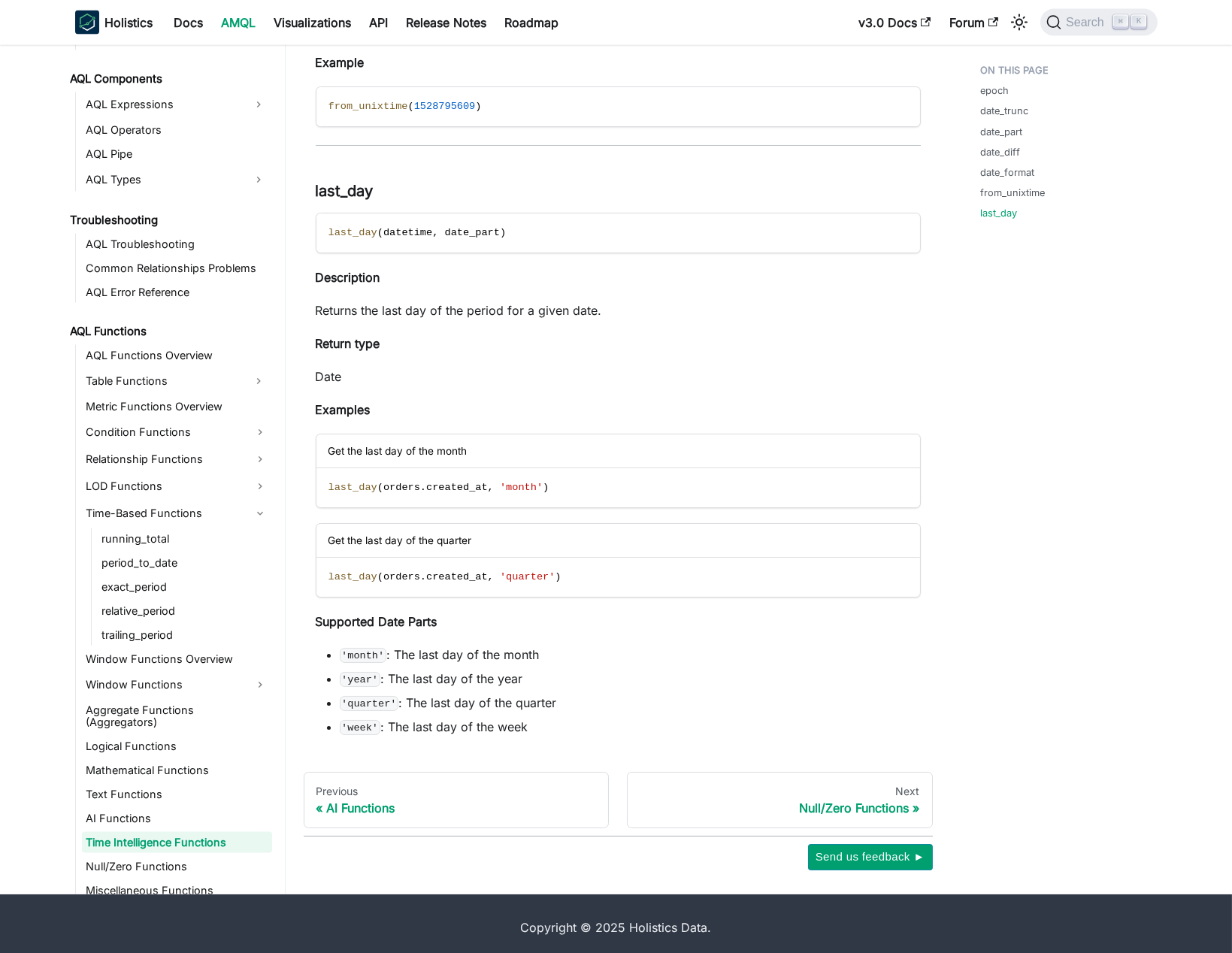
click at [512, 304] on p "Returns the last day of the period for a given date." at bounding box center [618, 310] width 605 height 18
click at [614, 306] on p "Returns the last day of the period for a given date." at bounding box center [618, 310] width 605 height 18
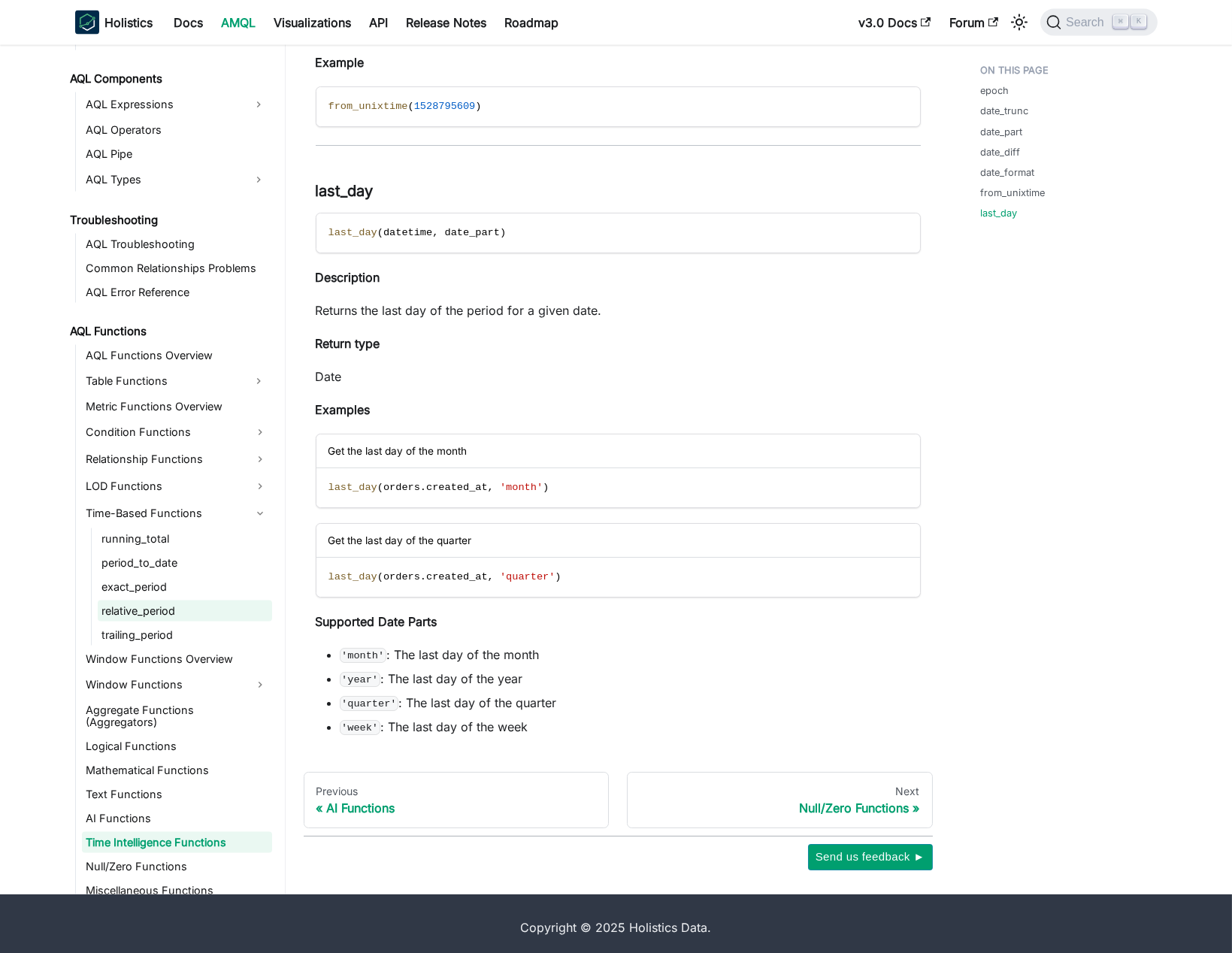
click at [148, 601] on link "relative_period" at bounding box center [185, 611] width 174 height 21
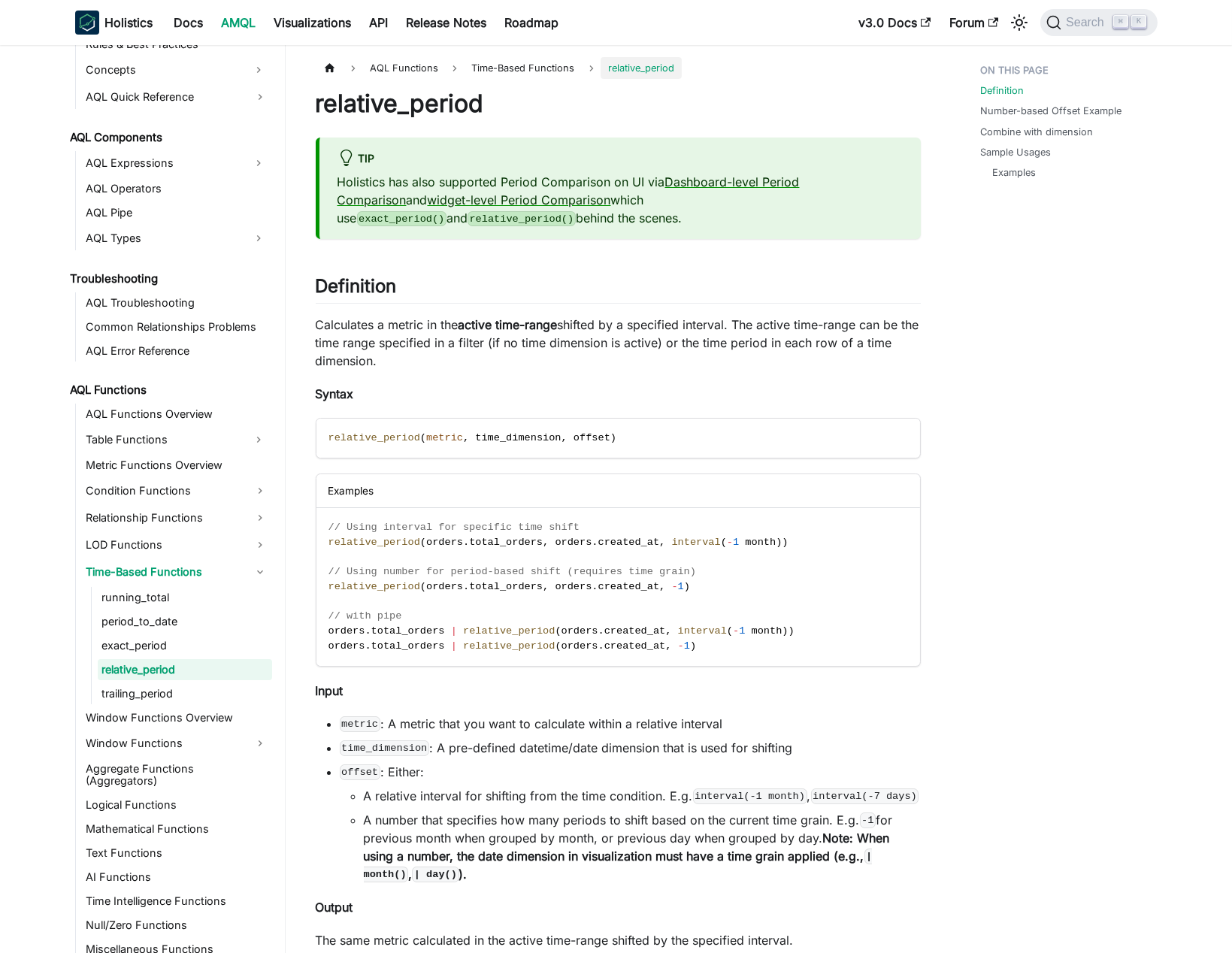
click at [202, 891] on link "Time Intelligence Functions" at bounding box center [177, 901] width 190 height 21
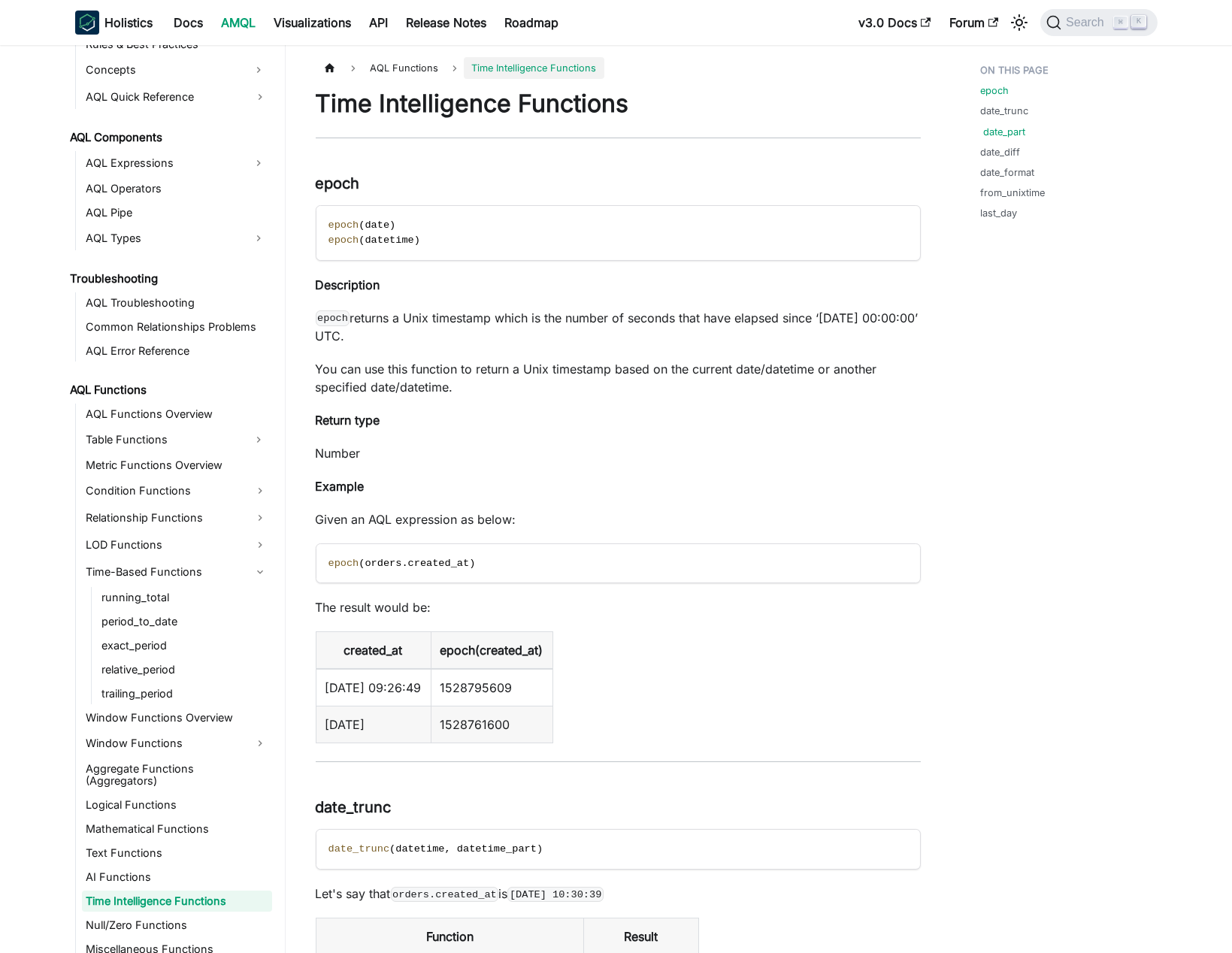
click at [995, 125] on link "date_part" at bounding box center [1005, 131] width 42 height 14
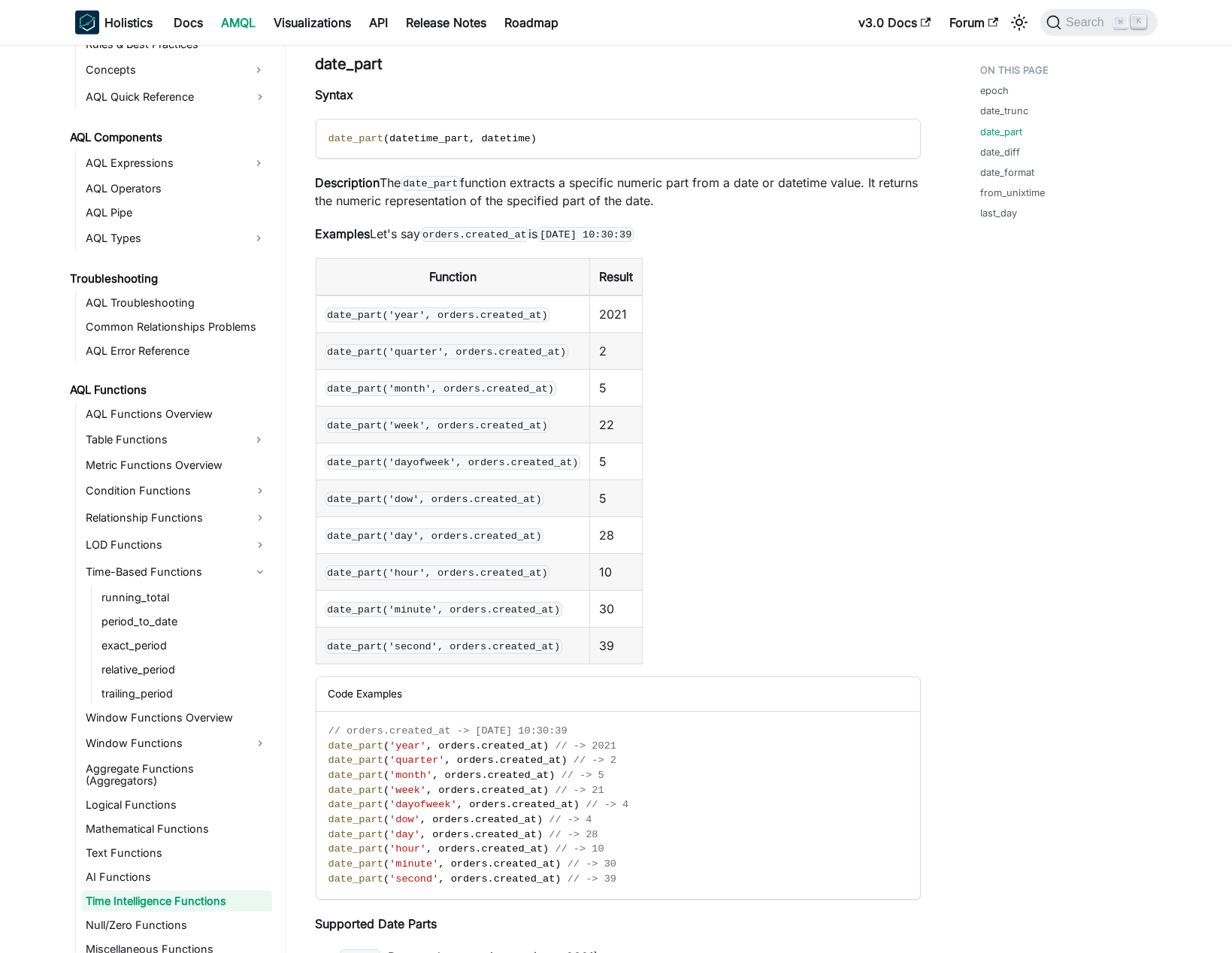
click at [1003, 113] on link "date_trunc" at bounding box center [1008, 110] width 48 height 14
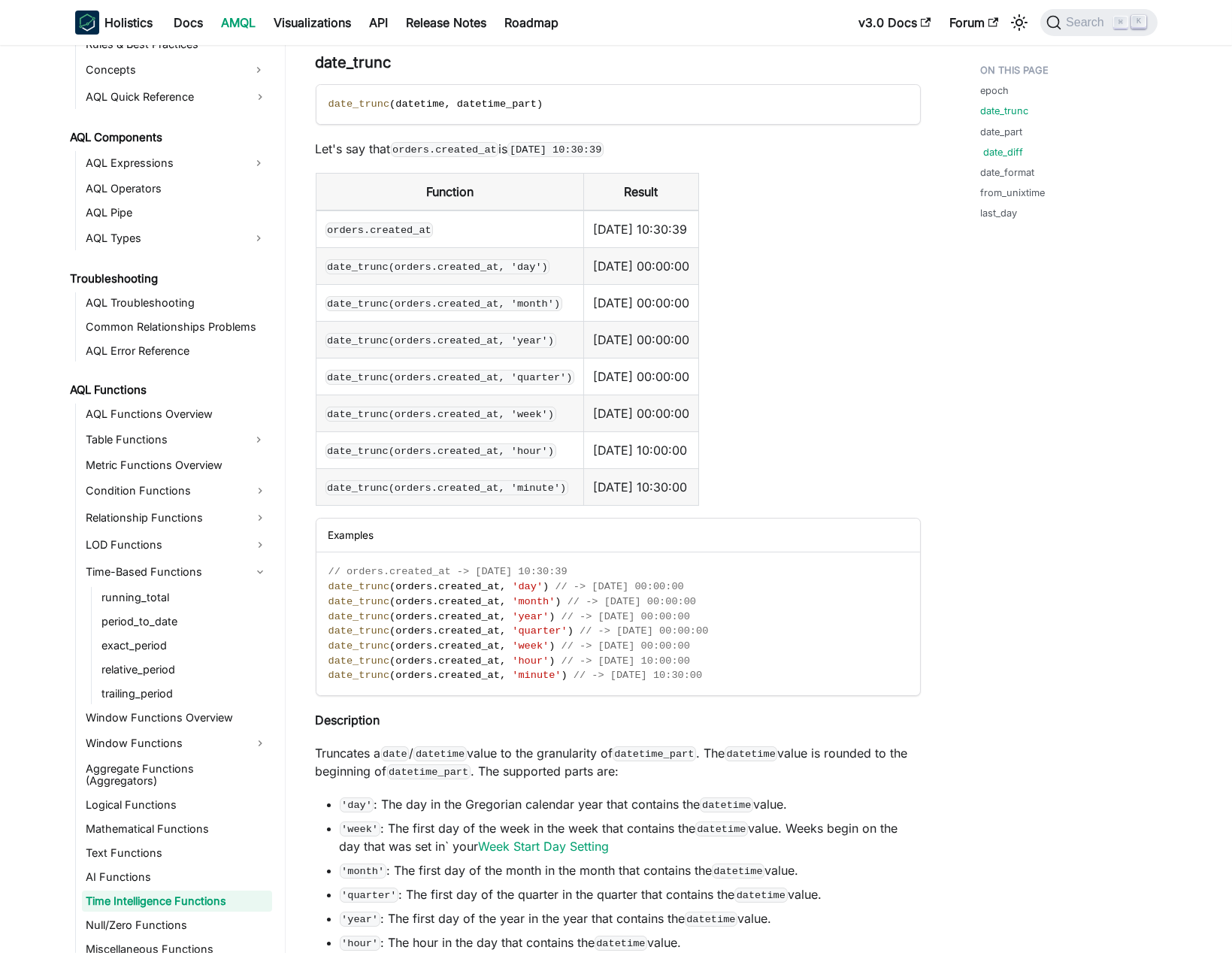
click at [1009, 149] on link "date_diff" at bounding box center [1003, 152] width 39 height 14
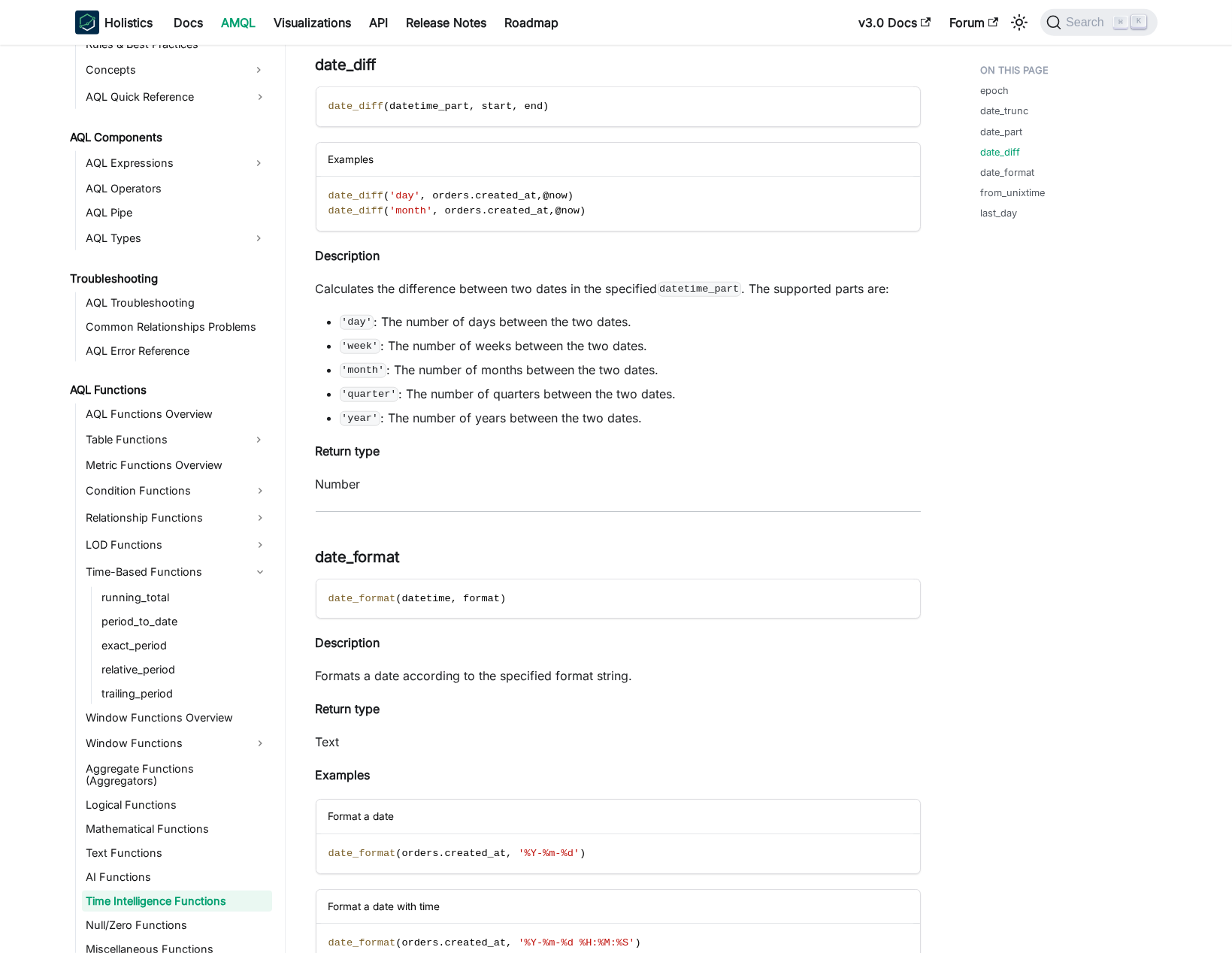
click at [531, 286] on p "Calculates the difference between two dates in the specified datetime_part . Th…" at bounding box center [618, 288] width 605 height 18
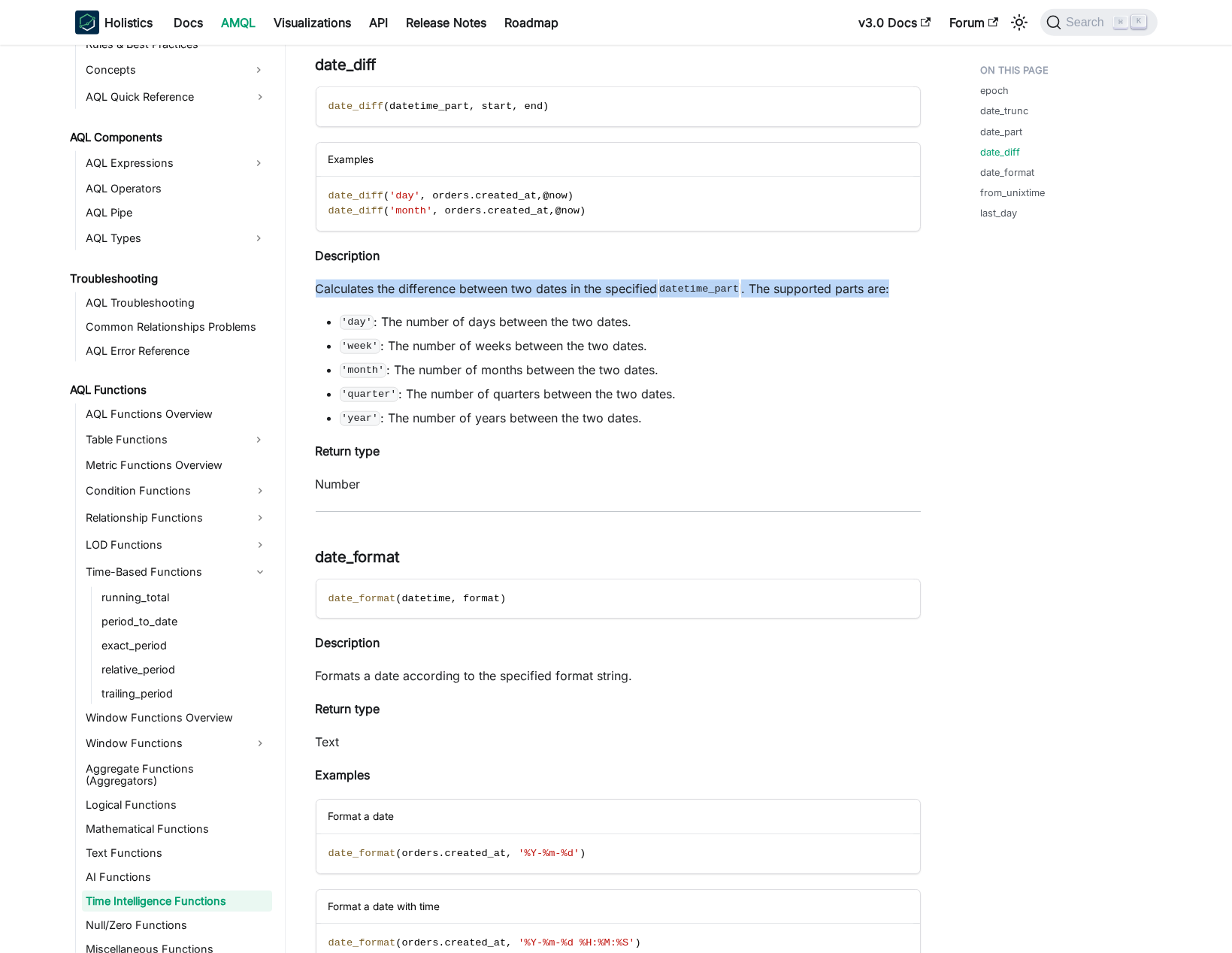
click at [531, 286] on p "Calculates the difference between two dates in the specified datetime_part . Th…" at bounding box center [618, 288] width 605 height 18
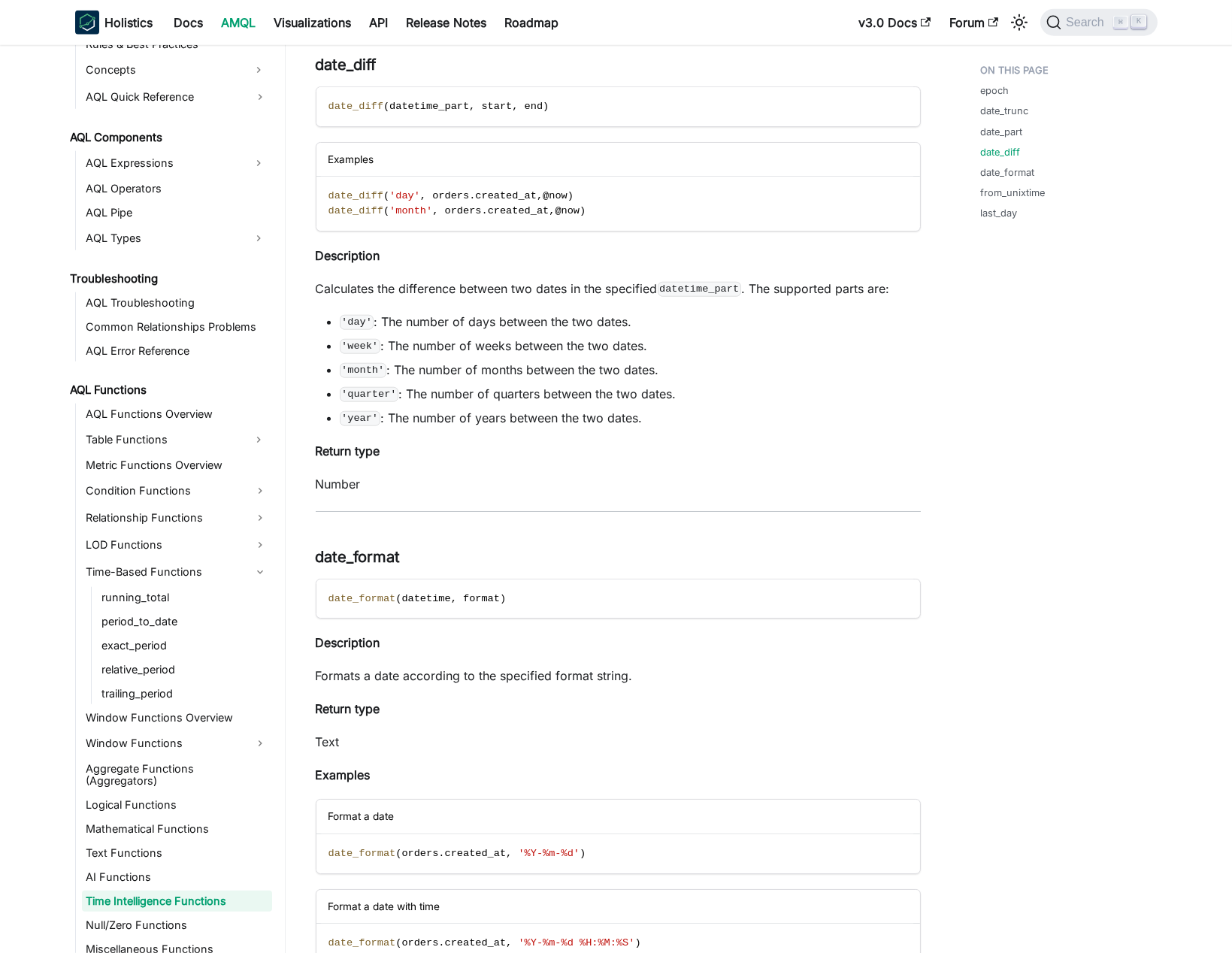
click at [555, 322] on li "'day' : The number of days between the two dates." at bounding box center [630, 321] width 581 height 18
click at [717, 327] on ul "'day' : The number of days between the two dates. 'week' : The number of weeks …" at bounding box center [618, 370] width 605 height 114
